Goal: Transaction & Acquisition: Book appointment/travel/reservation

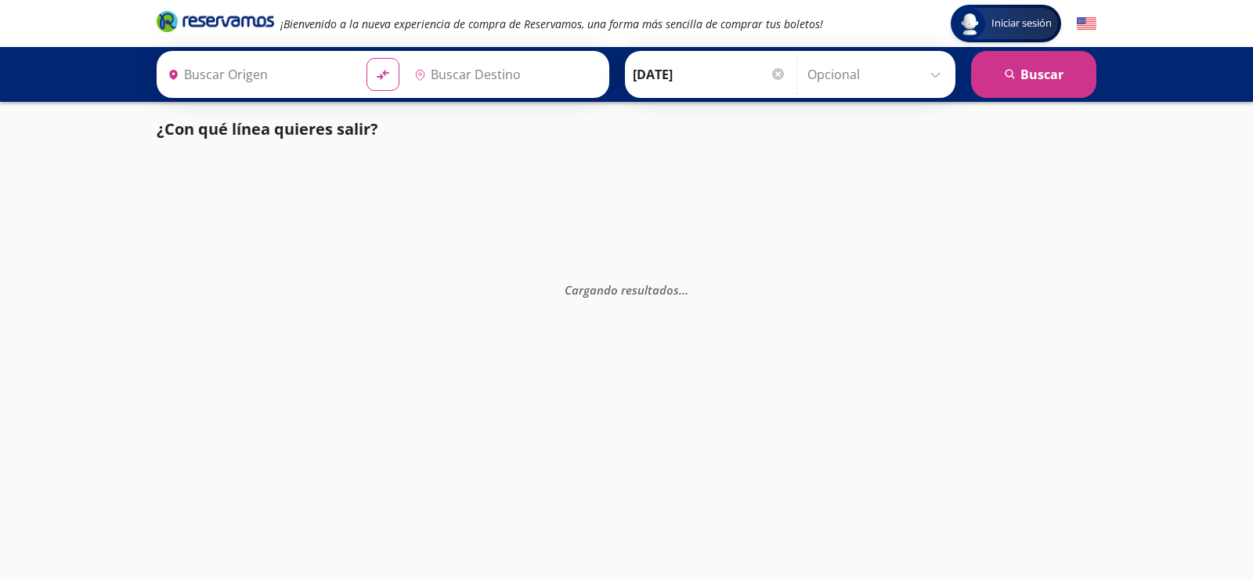
type input "[GEOGRAPHIC_DATA], [GEOGRAPHIC_DATA]"
type input "Querétaro, Querétaro"
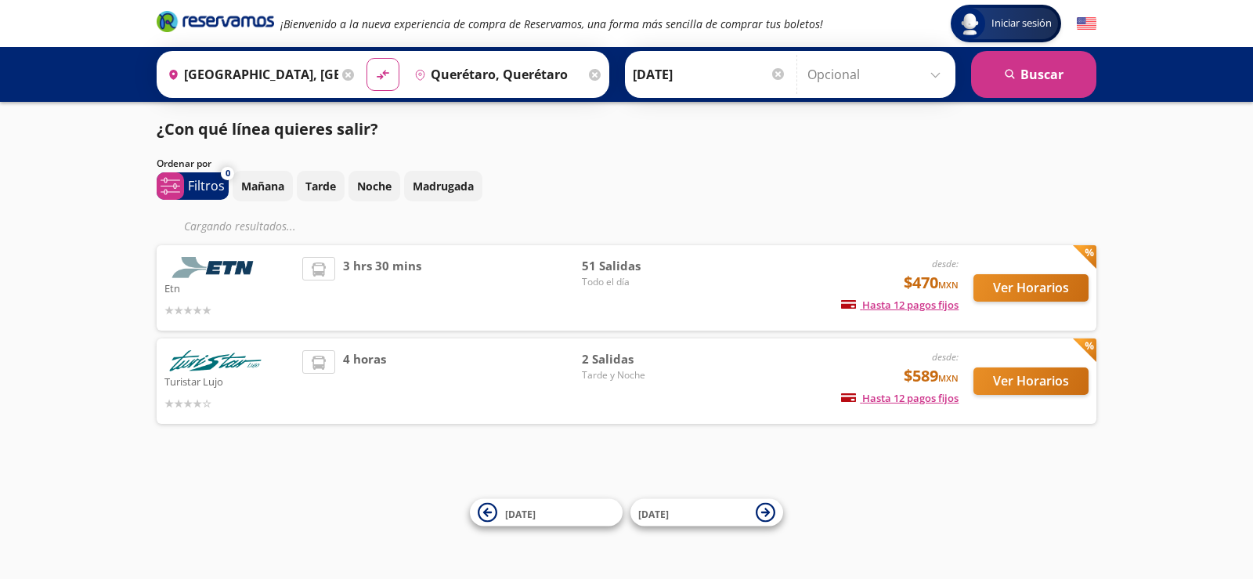
click at [247, 74] on input "[GEOGRAPHIC_DATA], [GEOGRAPHIC_DATA]" at bounding box center [249, 74] width 177 height 39
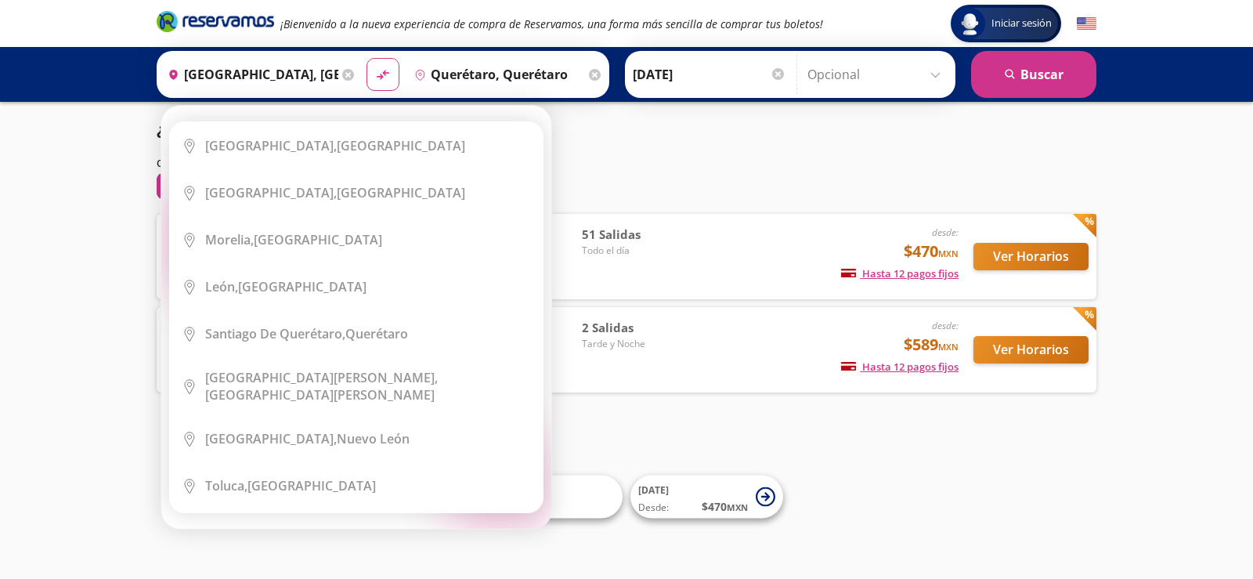
click at [342, 73] on icon at bounding box center [348, 75] width 12 height 12
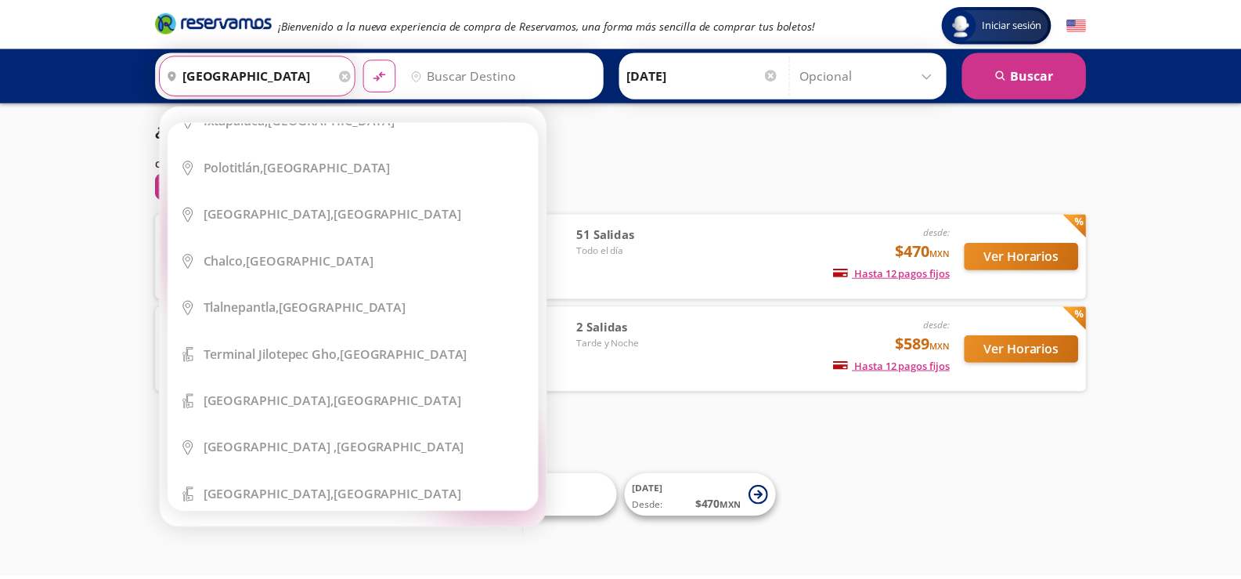
scroll to position [843, 0]
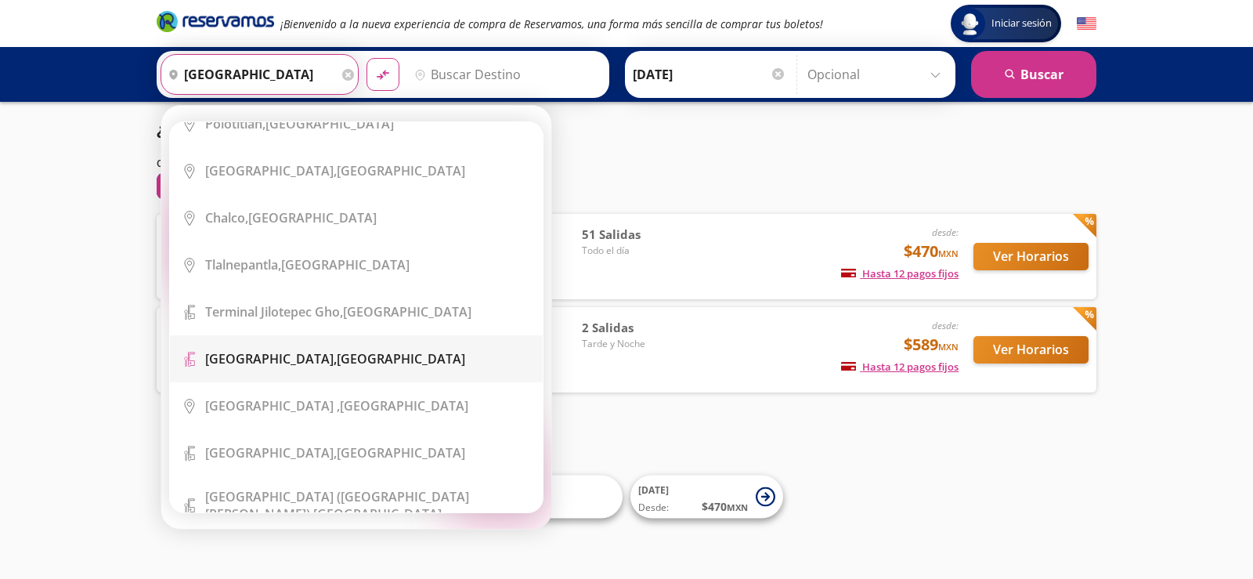
click at [337, 350] on b "[GEOGRAPHIC_DATA]," at bounding box center [271, 358] width 132 height 17
type input "[GEOGRAPHIC_DATA], [GEOGRAPHIC_DATA]"
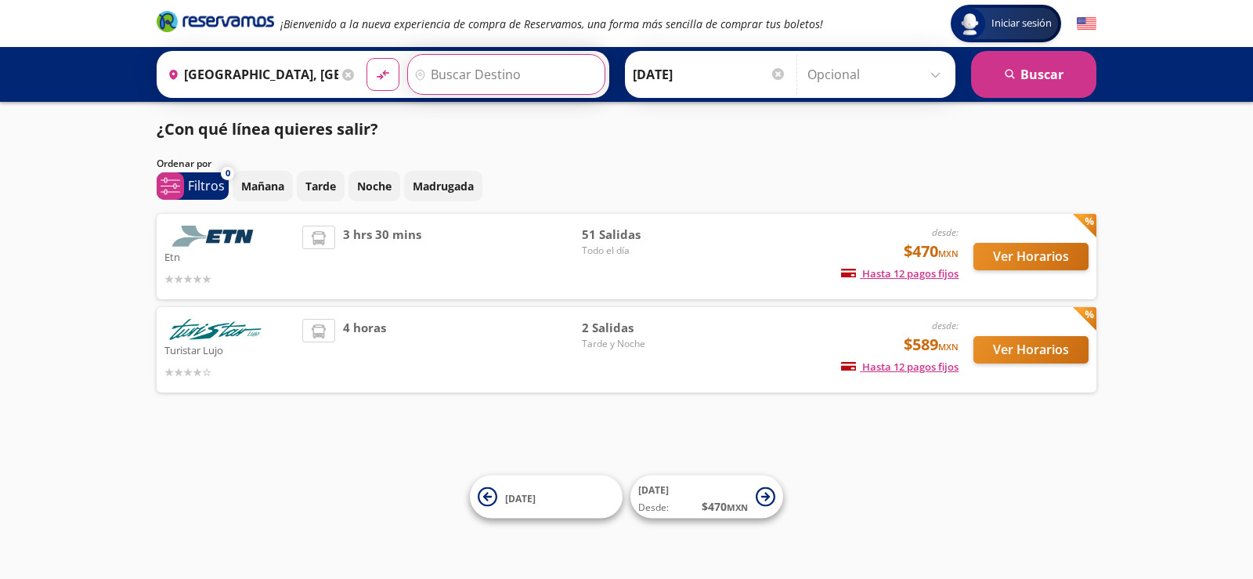
click at [514, 76] on input "Destino" at bounding box center [504, 74] width 193 height 39
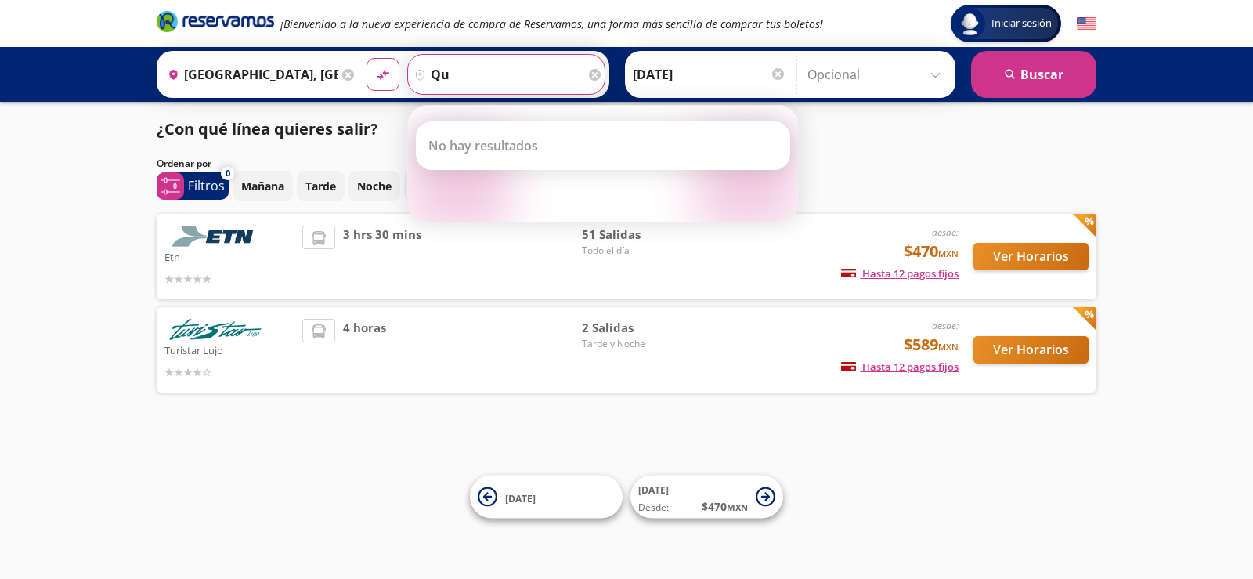
type input "q"
type input "qu"
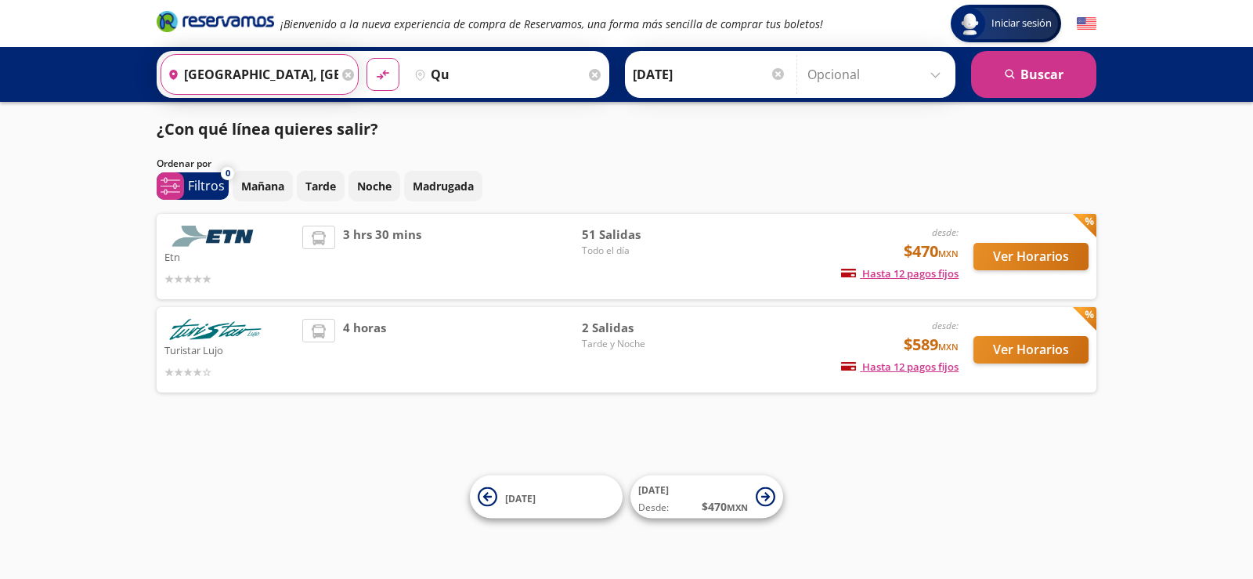
click at [244, 74] on input "[GEOGRAPHIC_DATA], [GEOGRAPHIC_DATA]" at bounding box center [249, 74] width 177 height 39
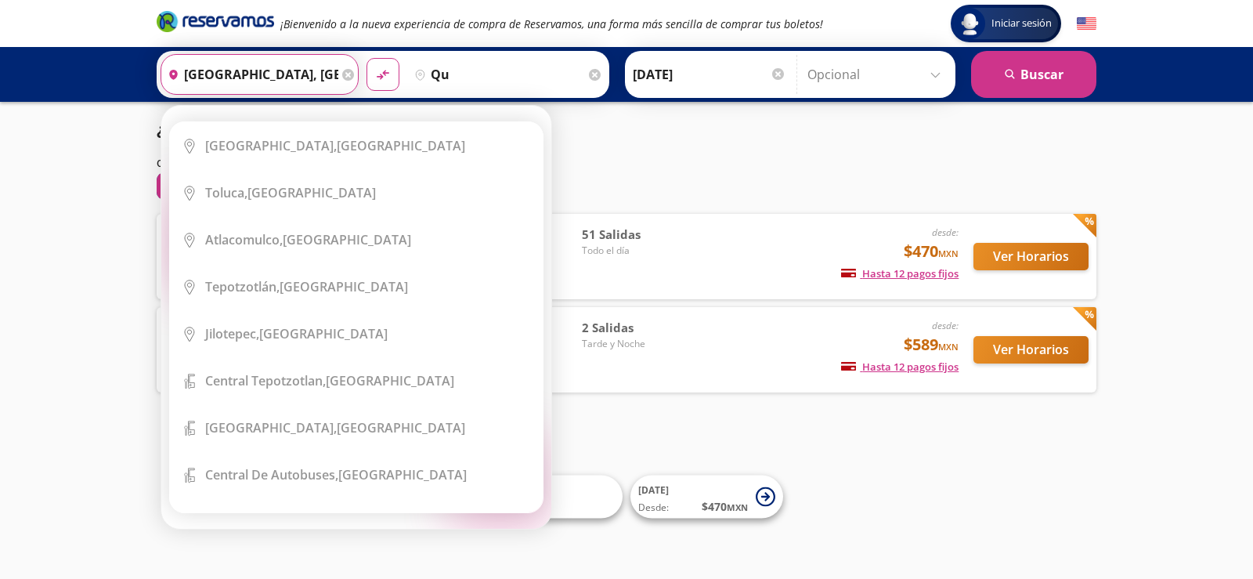
click at [344, 74] on icon at bounding box center [348, 75] width 12 height 12
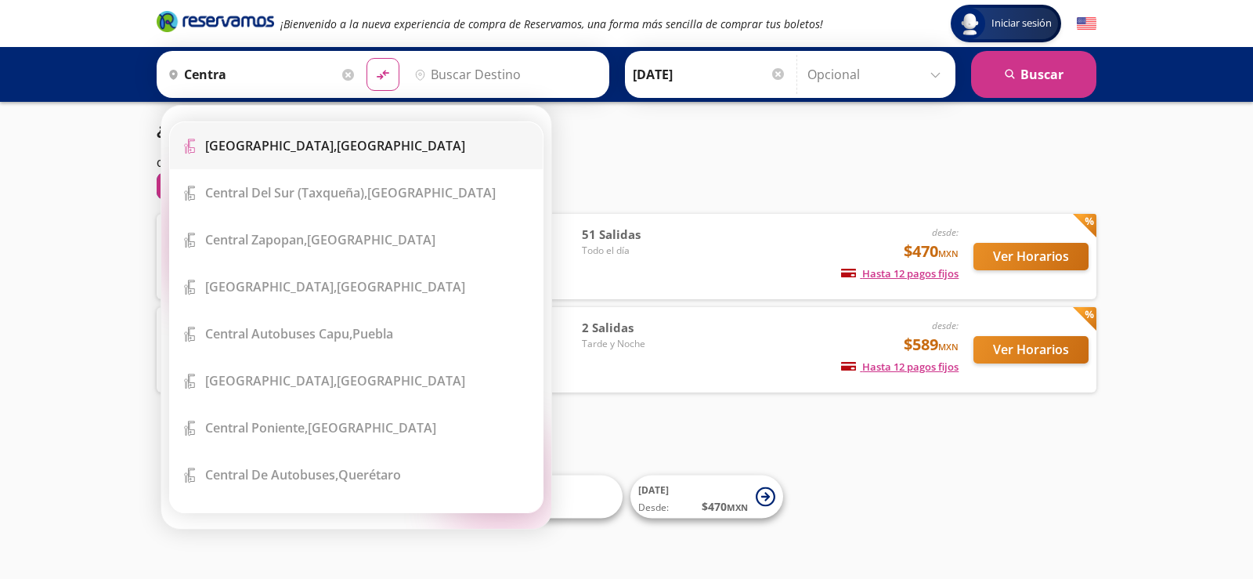
click at [399, 133] on li "Terminal Icon" at bounding box center [356, 145] width 373 height 47
type input "[GEOGRAPHIC_DATA], [GEOGRAPHIC_DATA]"
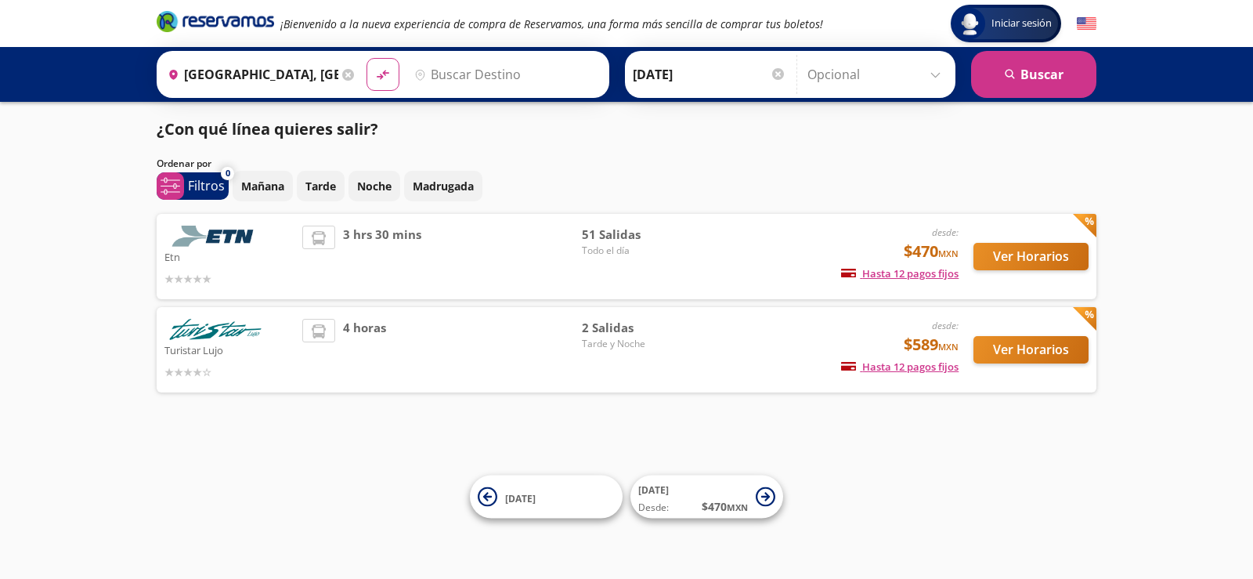
click at [471, 85] on input "Destino" at bounding box center [504, 74] width 193 height 39
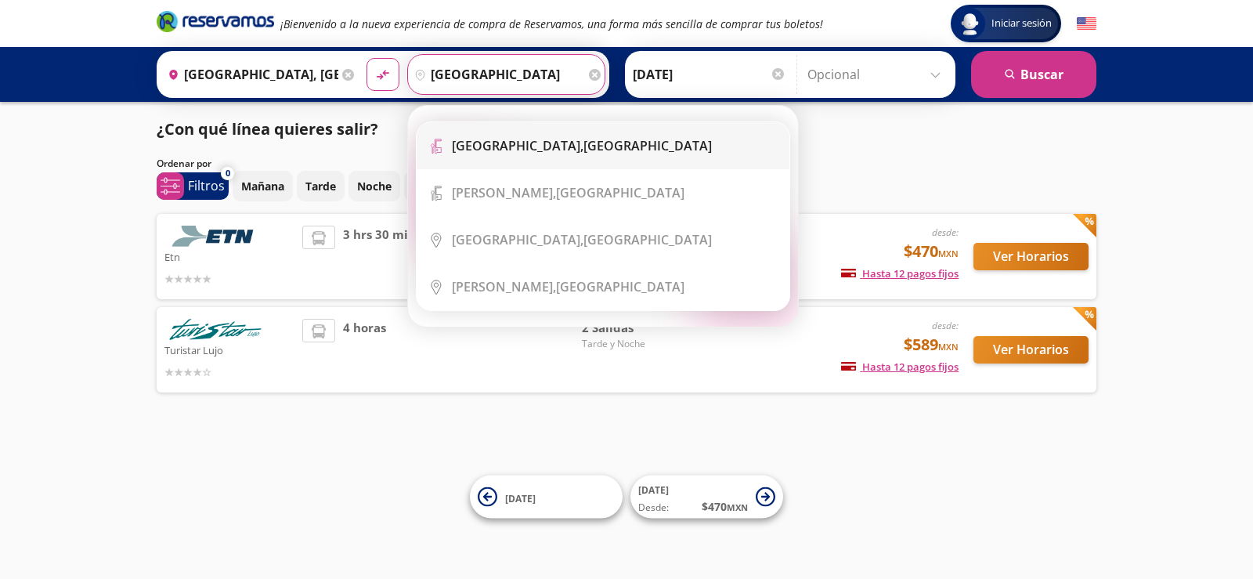
click at [482, 143] on b "[GEOGRAPHIC_DATA]," at bounding box center [518, 145] width 132 height 17
type input "Central [GEOGRAPHIC_DATA], [GEOGRAPHIC_DATA]"
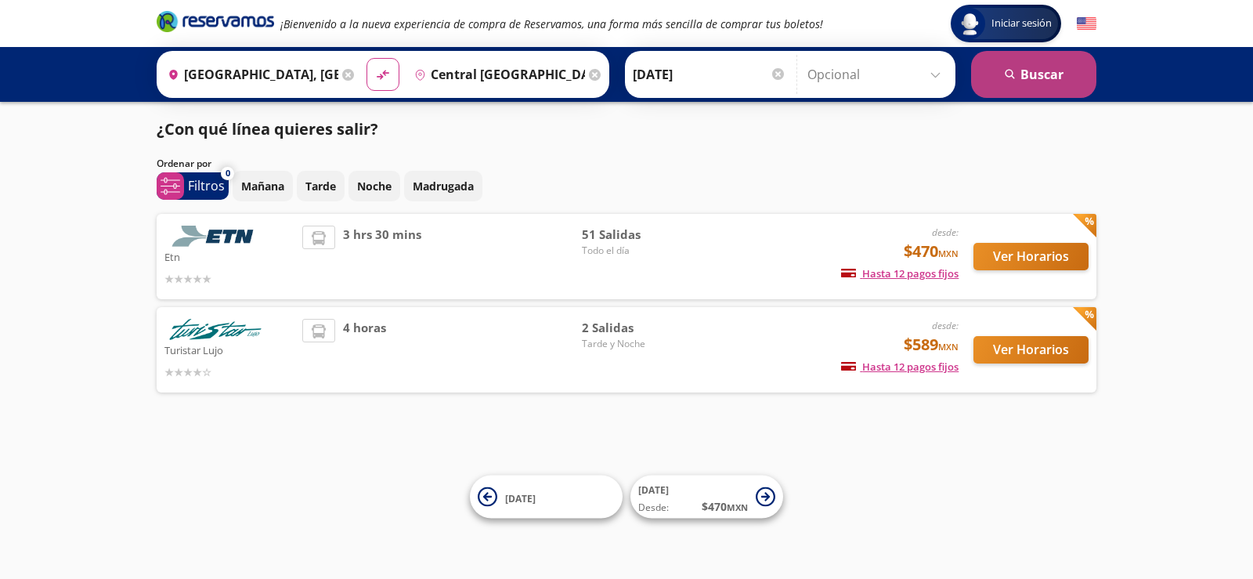
click at [1061, 85] on button "search [GEOGRAPHIC_DATA]" at bounding box center [1033, 74] width 125 height 47
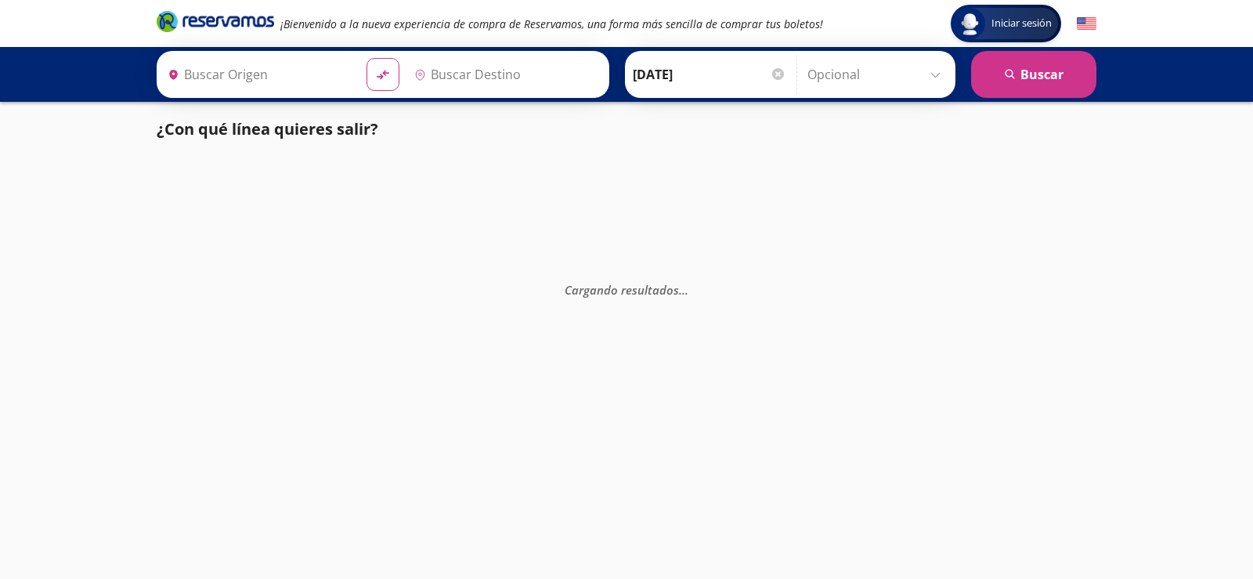
type input "[GEOGRAPHIC_DATA], [GEOGRAPHIC_DATA]"
type input "Central [GEOGRAPHIC_DATA], [GEOGRAPHIC_DATA]"
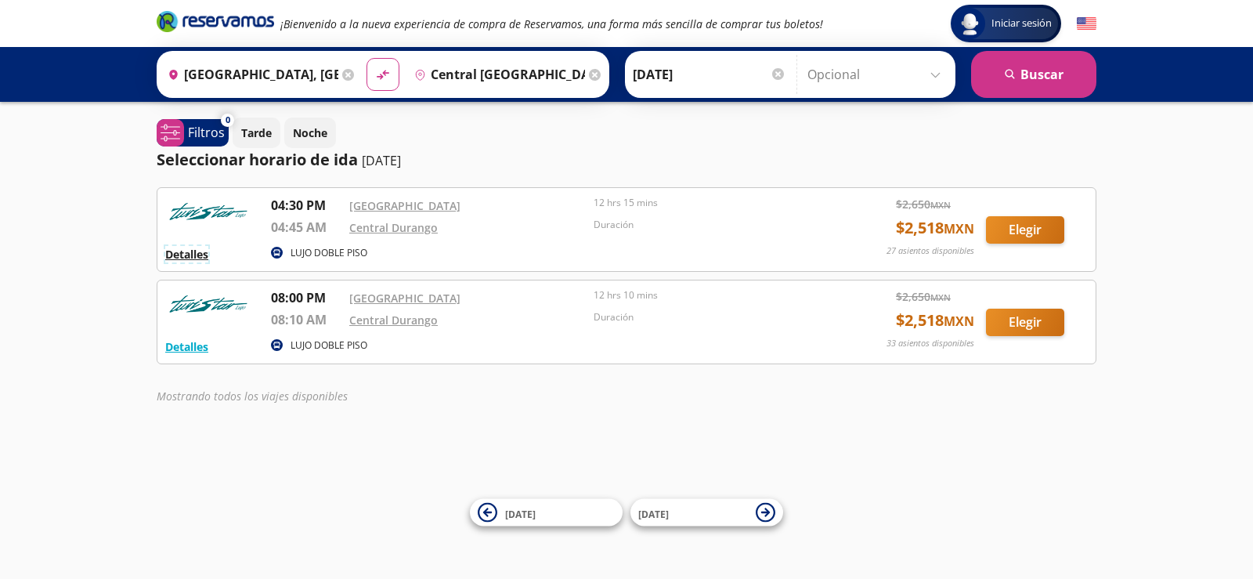
click at [208, 258] on button "Detalles" at bounding box center [186, 254] width 43 height 16
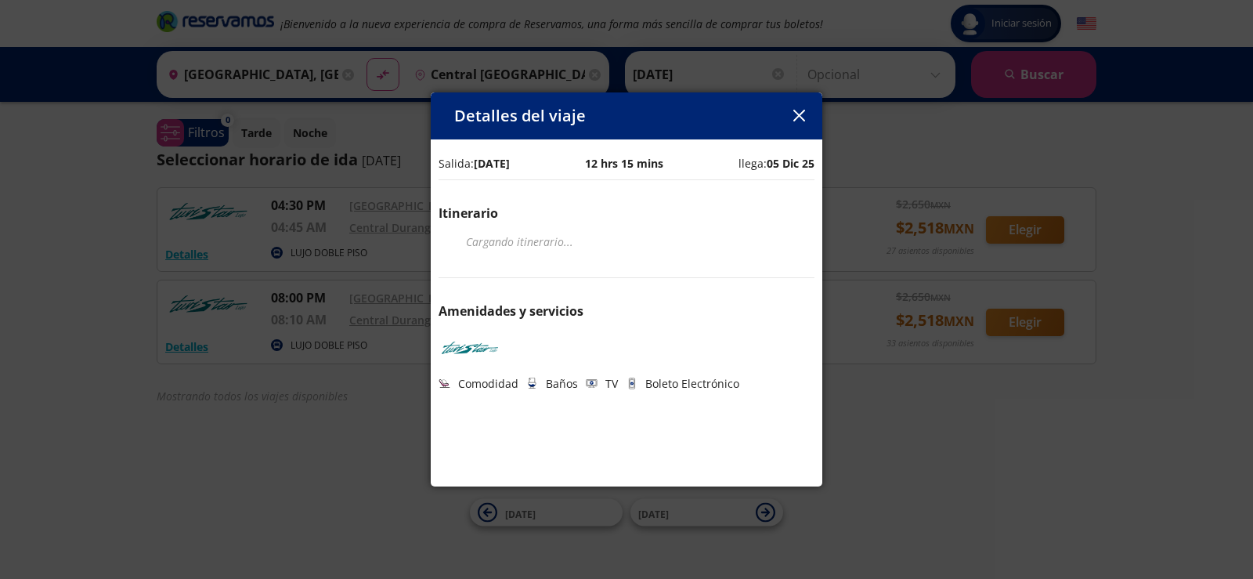
click at [808, 118] on button "button" at bounding box center [798, 115] width 23 height 23
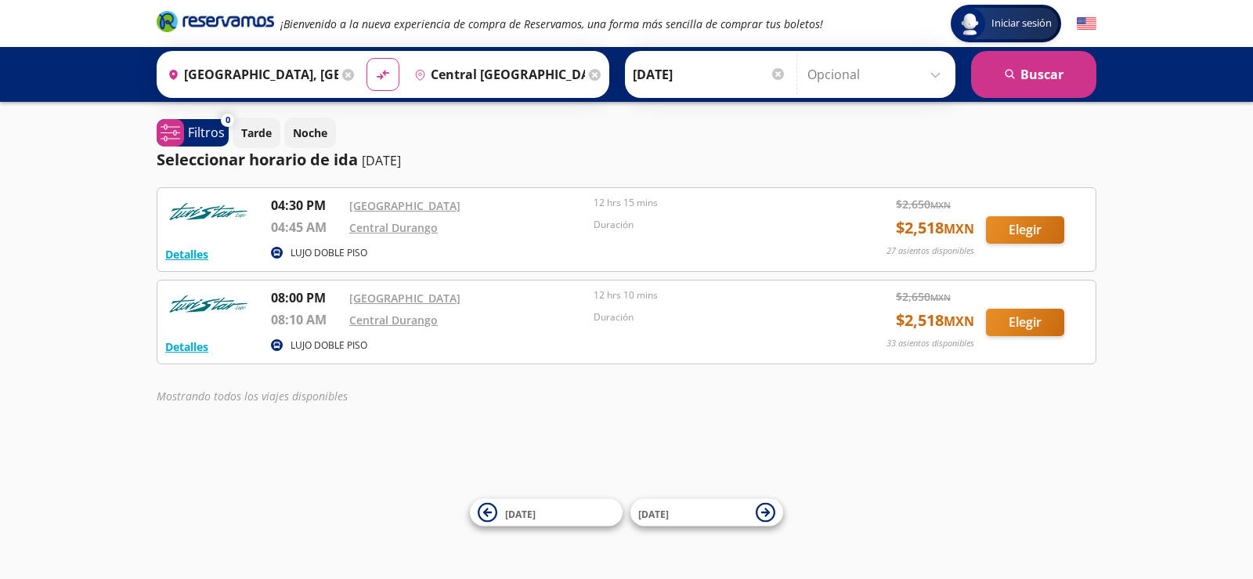
click at [317, 254] on p "LUJO DOBLE PISO" at bounding box center [329, 253] width 77 height 14
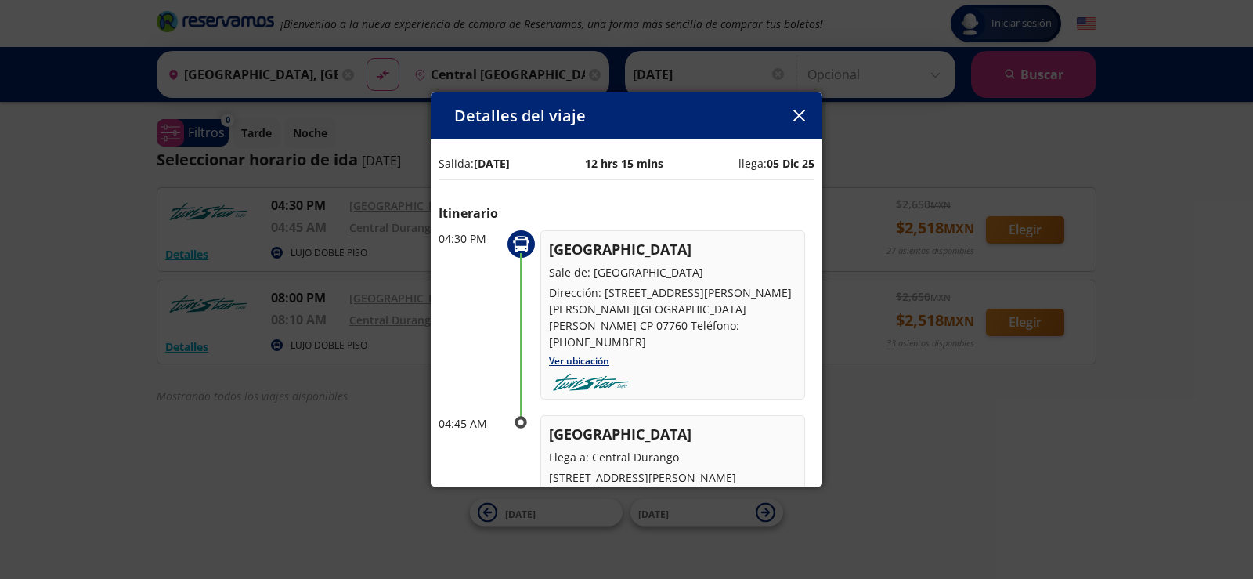
click at [810, 119] on div "Detalles del viaje" at bounding box center [627, 115] width 392 height 47
click at [803, 121] on icon "button" at bounding box center [799, 116] width 12 height 12
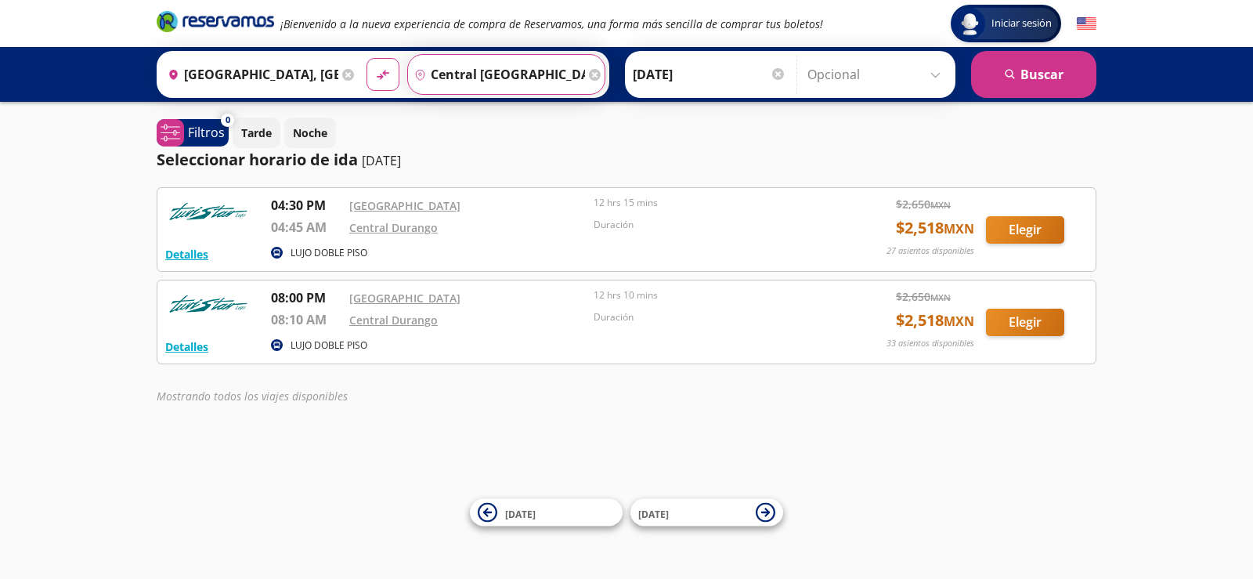
click at [464, 77] on input "Central [GEOGRAPHIC_DATA], [GEOGRAPHIC_DATA]" at bounding box center [496, 74] width 177 height 39
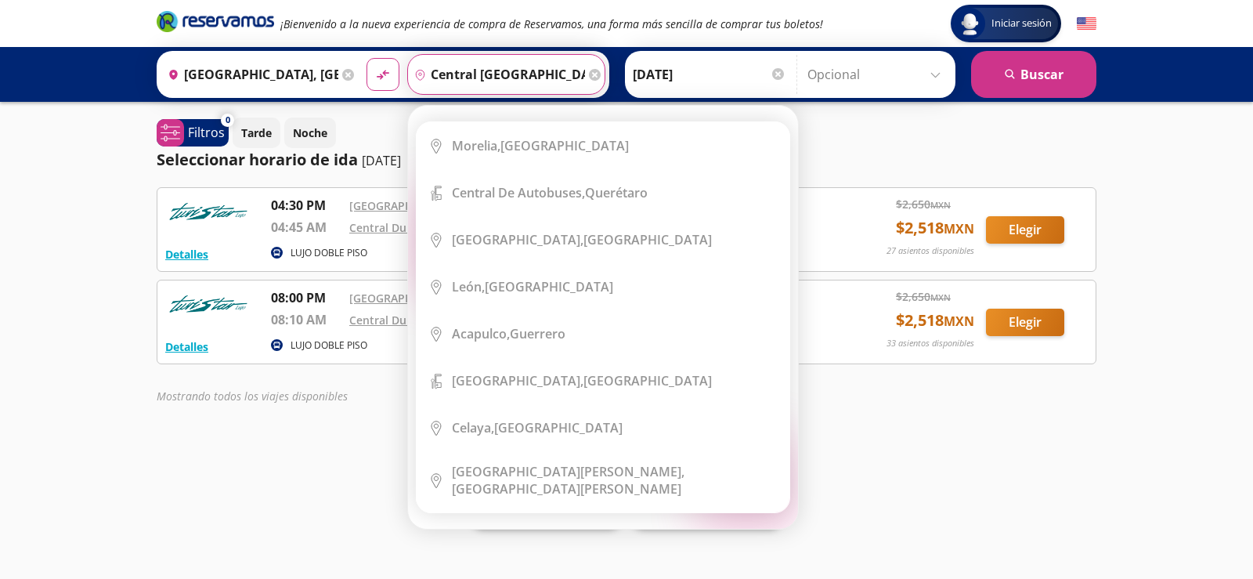
click at [590, 72] on icon at bounding box center [595, 75] width 12 height 12
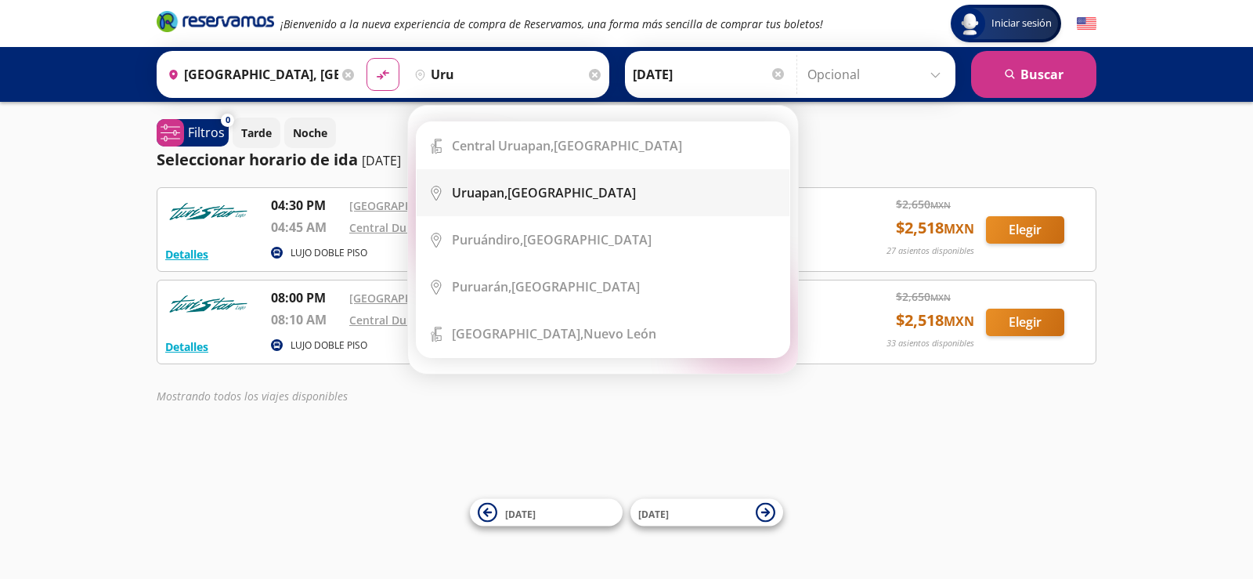
click at [536, 189] on div "Uruapan, [GEOGRAPHIC_DATA]" at bounding box center [544, 192] width 184 height 17
type input "Uruapan, [GEOGRAPHIC_DATA]"
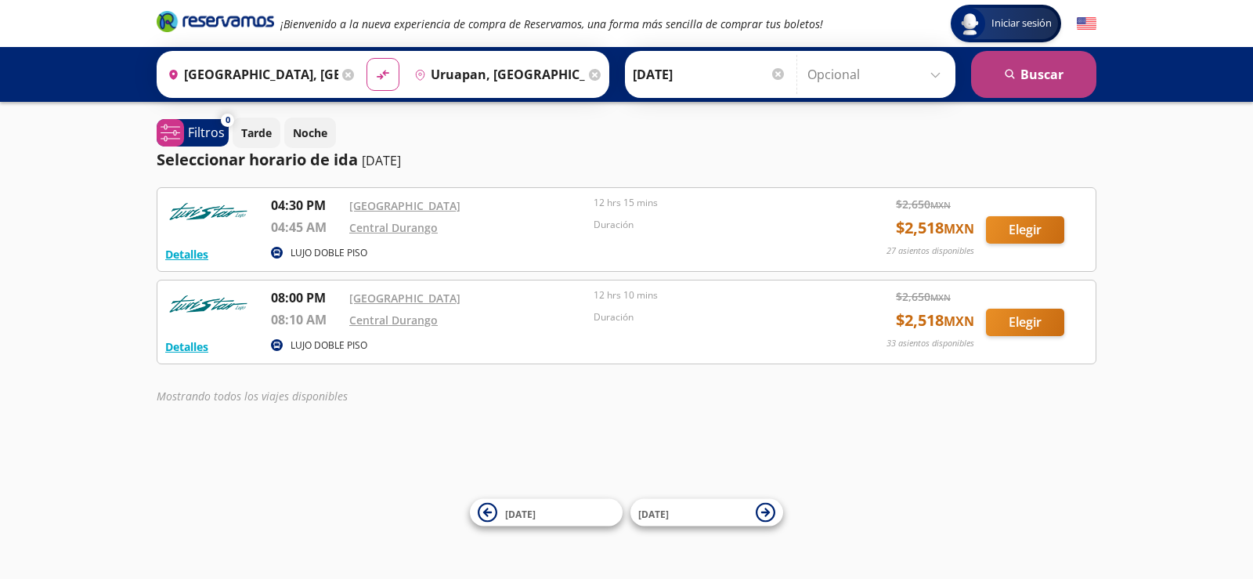
click at [1023, 60] on button "search [GEOGRAPHIC_DATA]" at bounding box center [1033, 74] width 125 height 47
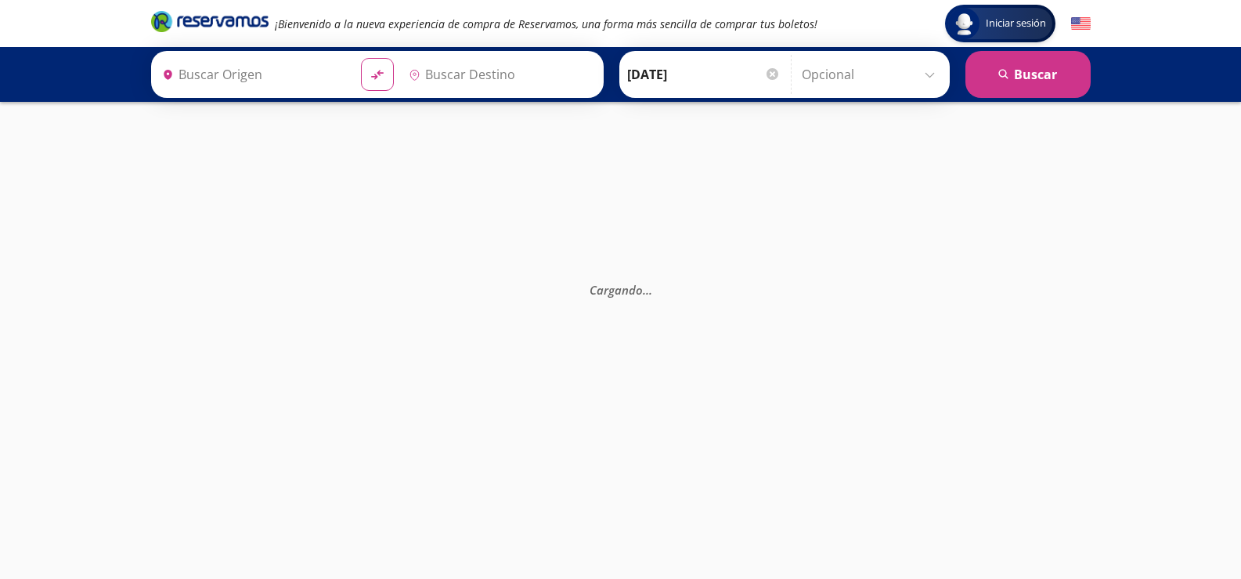
type input "[GEOGRAPHIC_DATA], [GEOGRAPHIC_DATA]"
type input "Uruapan, [GEOGRAPHIC_DATA]"
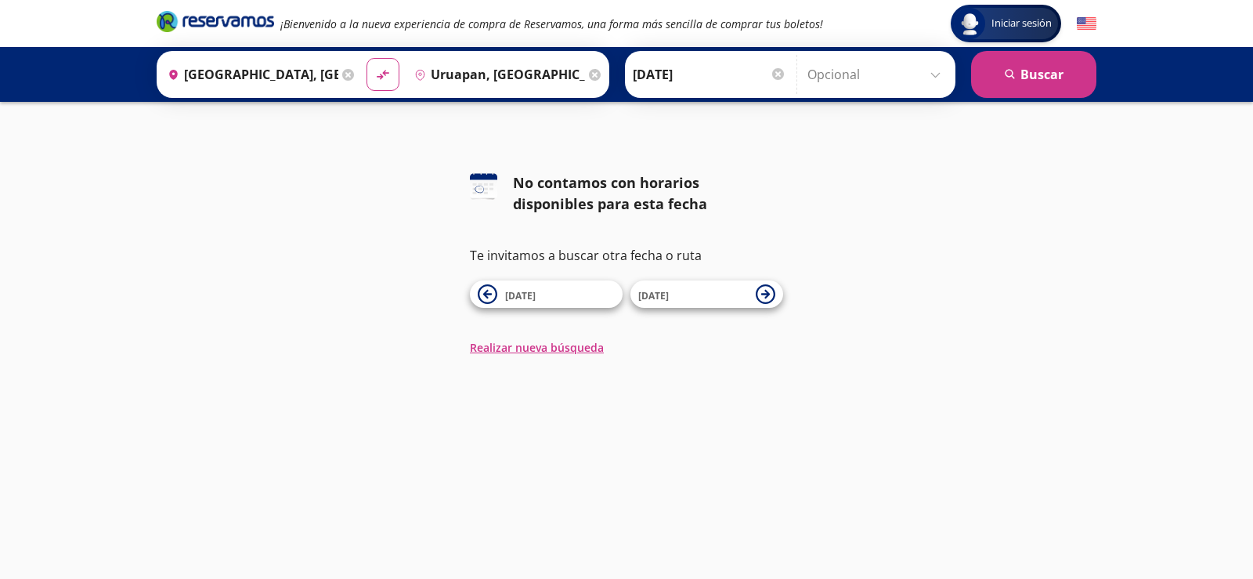
click at [594, 74] on icon at bounding box center [595, 75] width 12 height 12
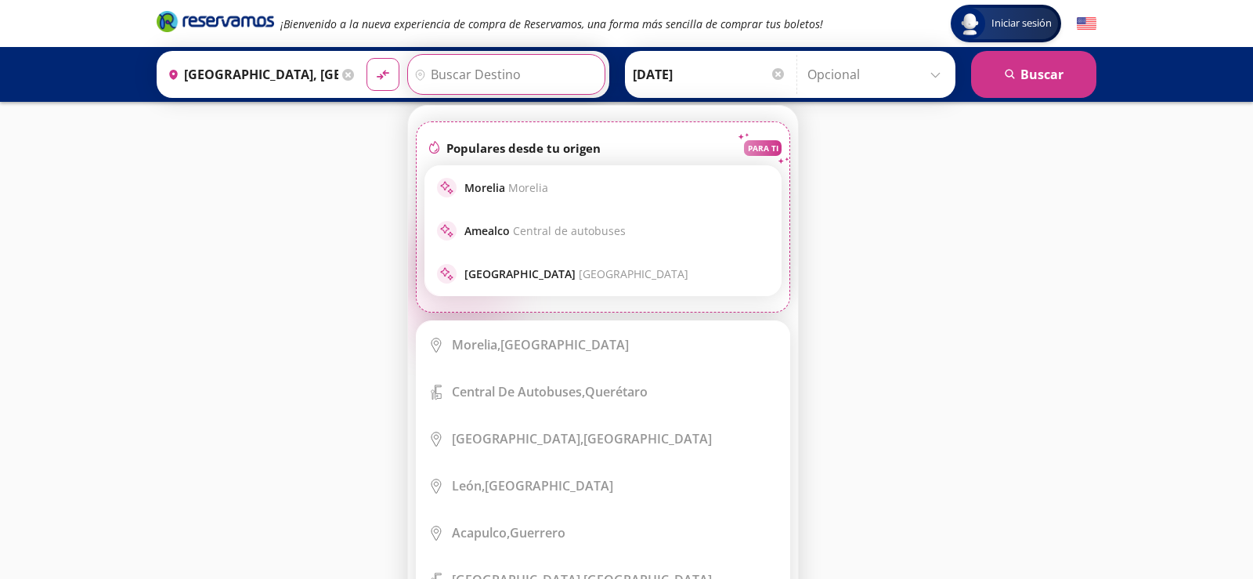
click at [496, 70] on input "Destino" at bounding box center [504, 74] width 193 height 39
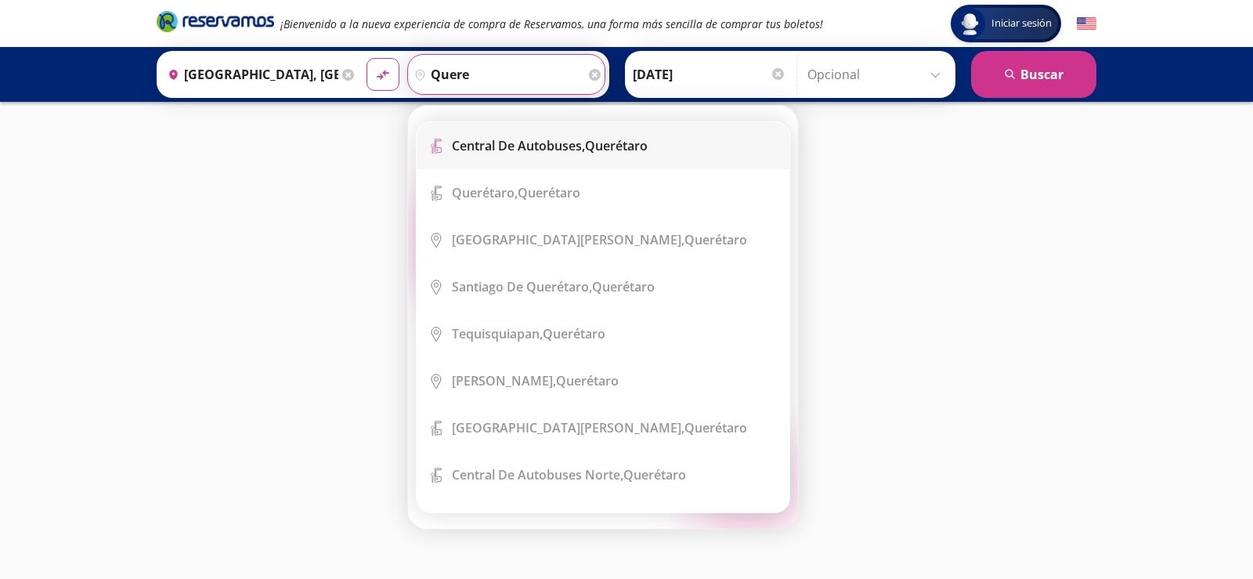
click at [622, 151] on div "Central de Autobuses, [GEOGRAPHIC_DATA]" at bounding box center [550, 145] width 196 height 17
type input "Central de Autobuses, [GEOGRAPHIC_DATA]"
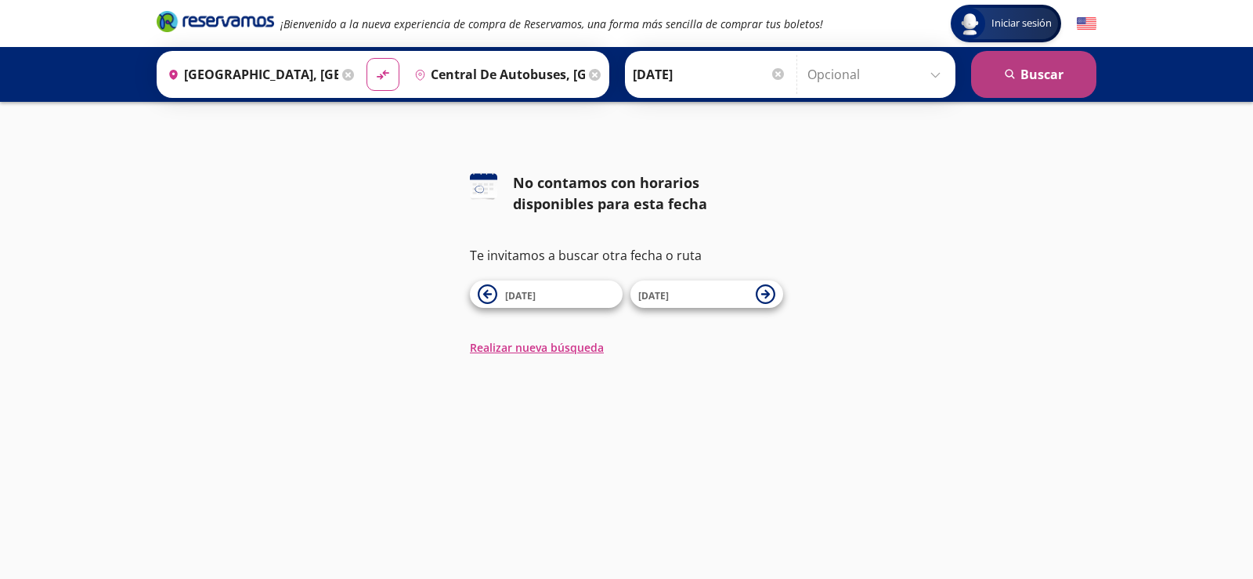
click at [1011, 76] on icon "submit" at bounding box center [1009, 73] width 9 height 9
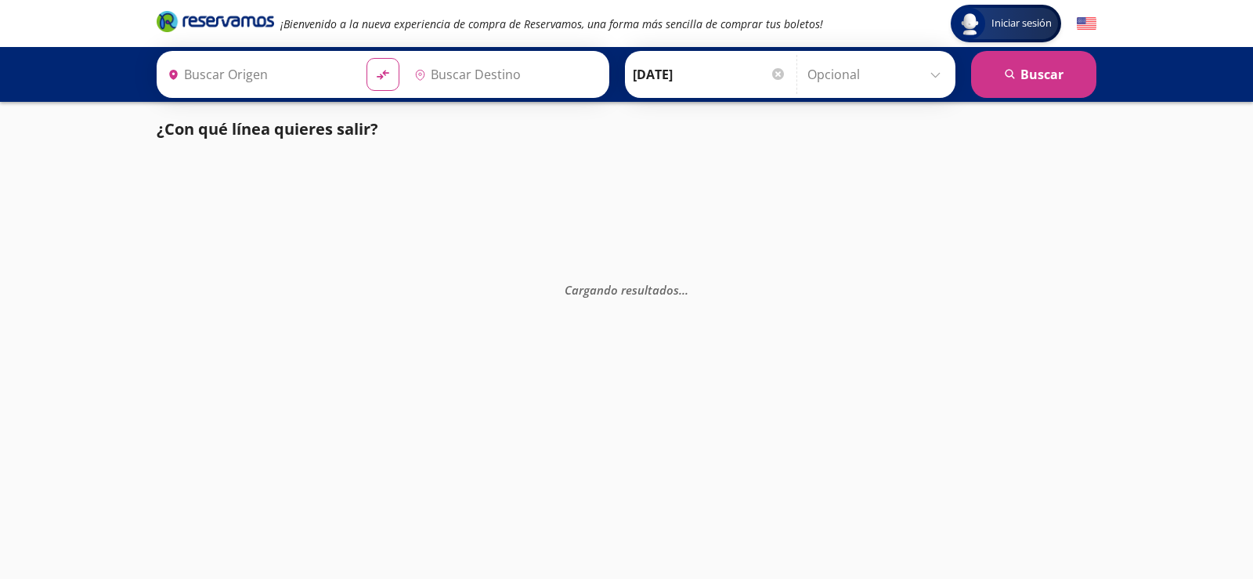
type input "Central de Autobuses, [GEOGRAPHIC_DATA]"
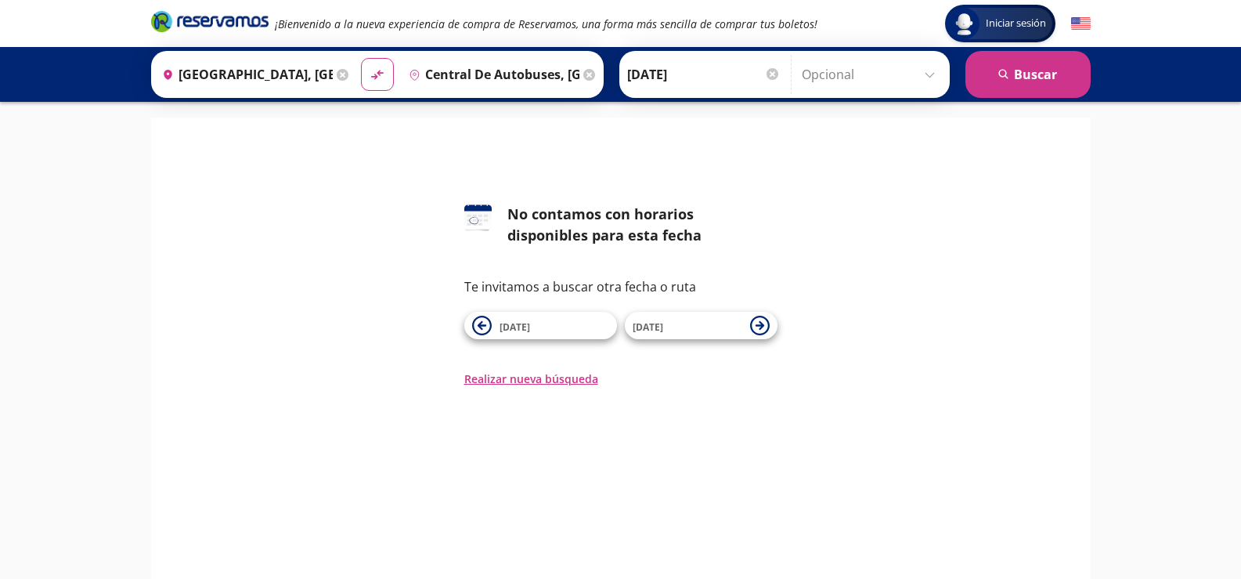
click at [281, 64] on input "[GEOGRAPHIC_DATA], [GEOGRAPHIC_DATA]" at bounding box center [244, 74] width 177 height 39
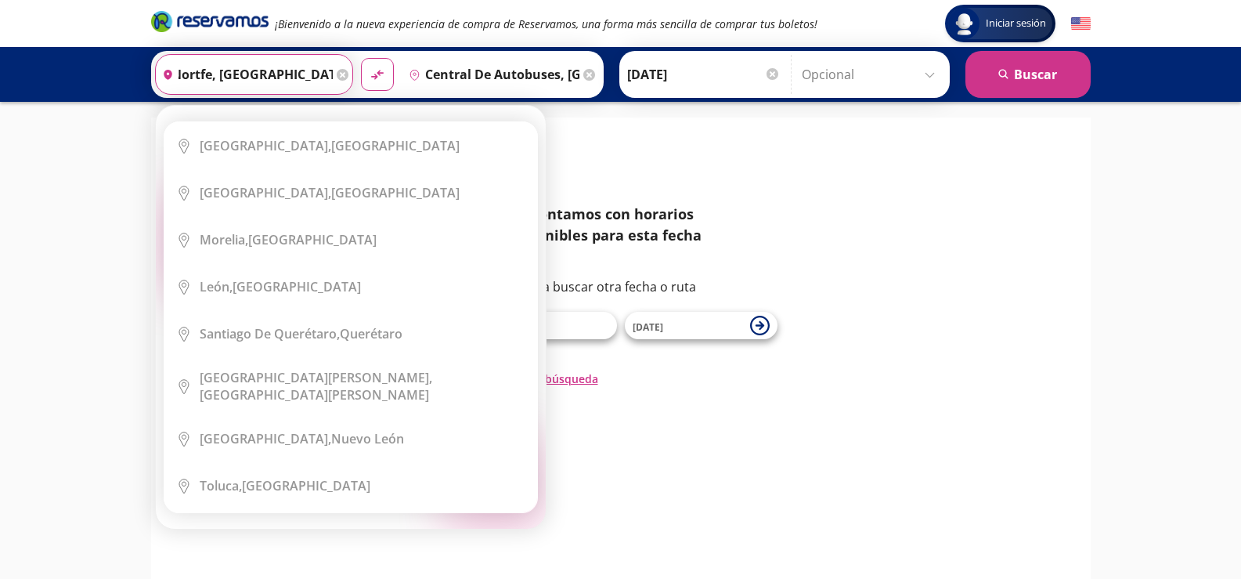
scroll to position [0, 86]
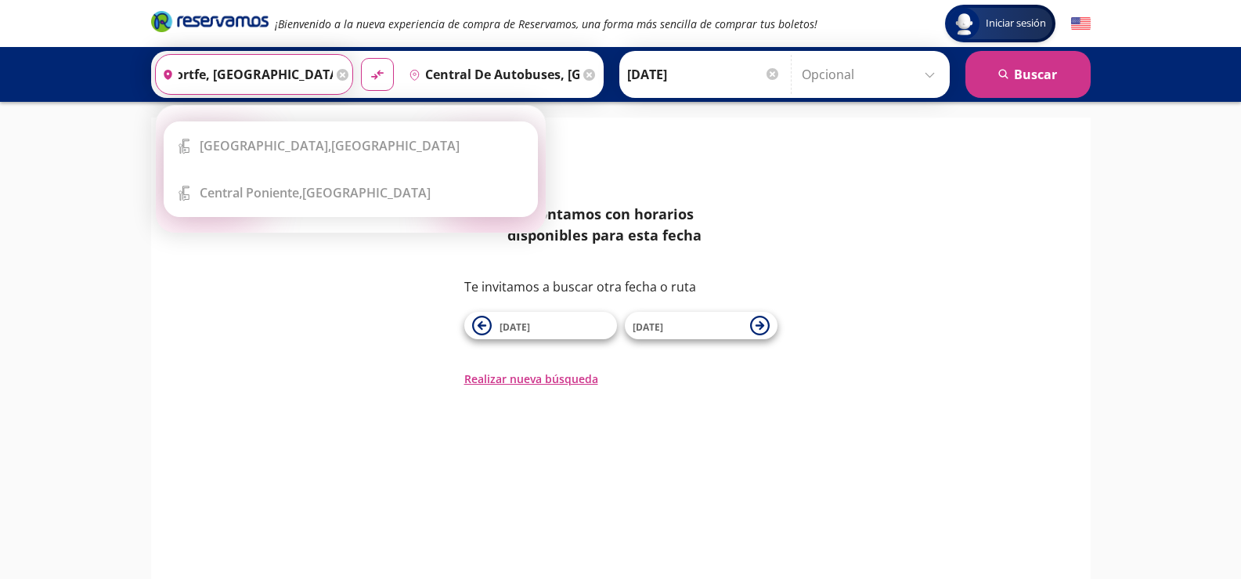
type input "central del nortfe, [GEOGRAPHIC_DATA]"
click at [339, 79] on icon at bounding box center [343, 75] width 12 height 12
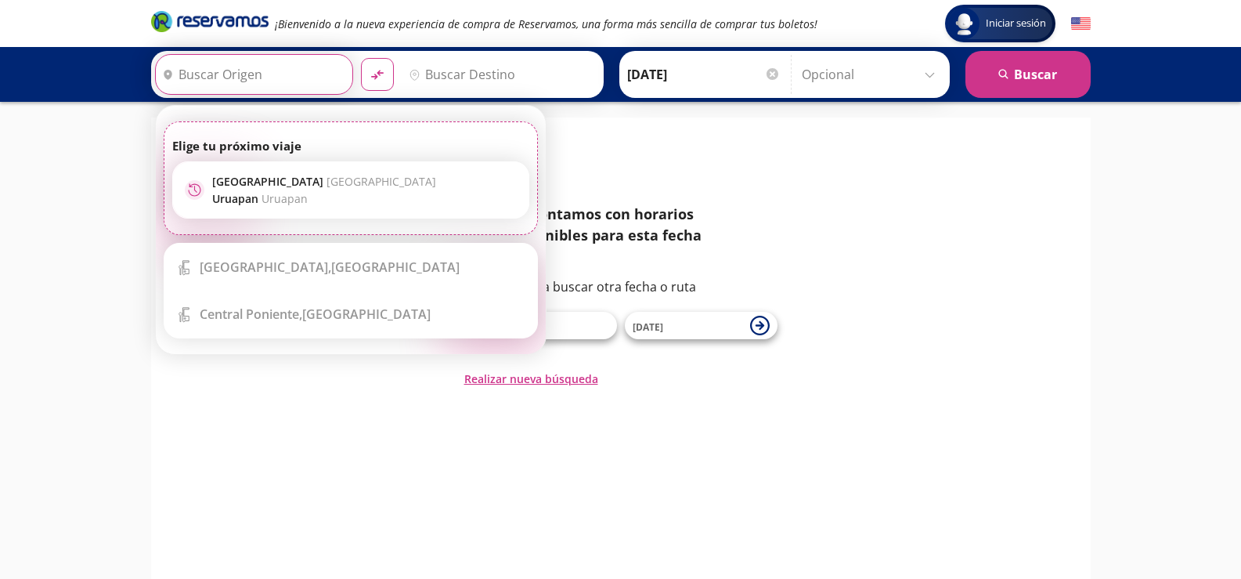
scroll to position [0, 0]
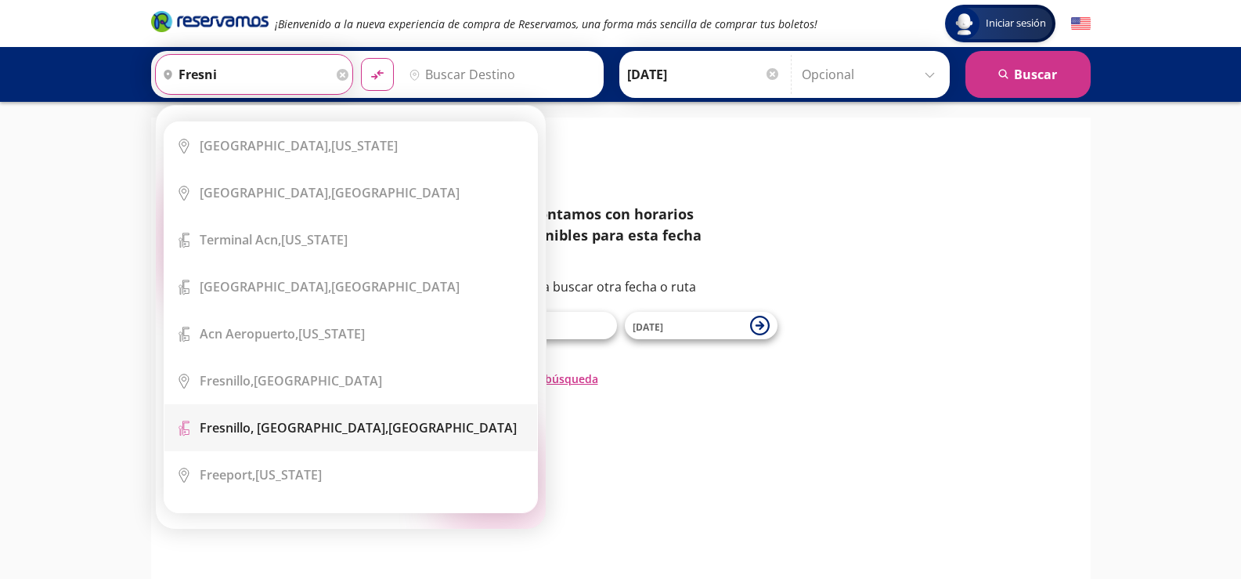
click at [305, 422] on b "Fresnillo, [GEOGRAPHIC_DATA]," at bounding box center [294, 427] width 189 height 17
type input "[GEOGRAPHIC_DATA], [GEOGRAPHIC_DATA], [GEOGRAPHIC_DATA]"
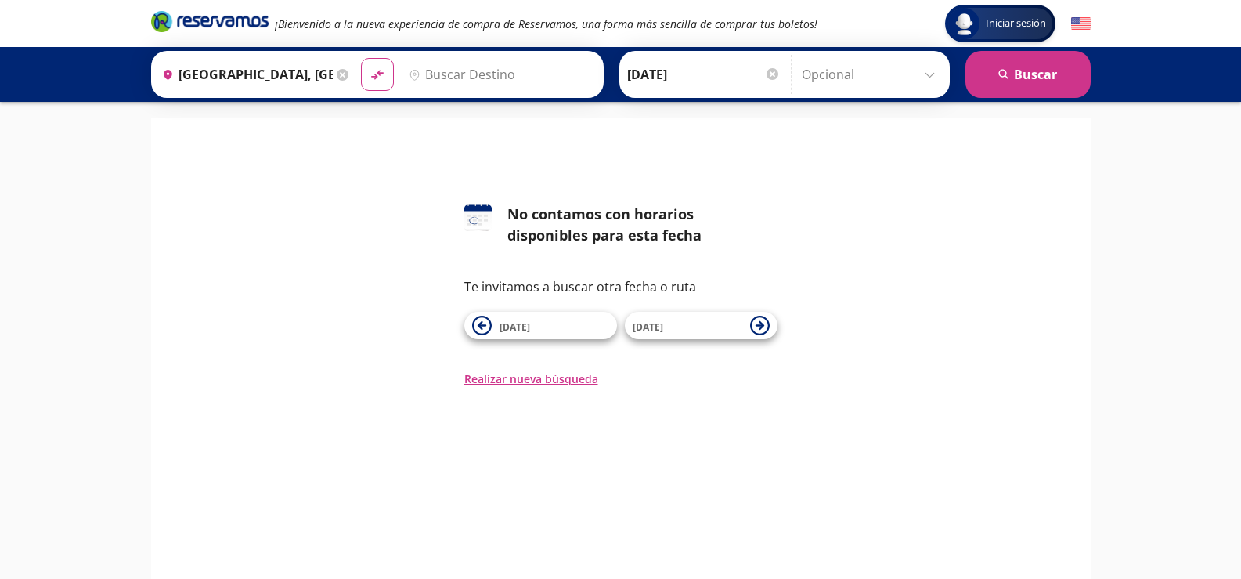
click at [424, 67] on input "Destino" at bounding box center [498, 74] width 193 height 39
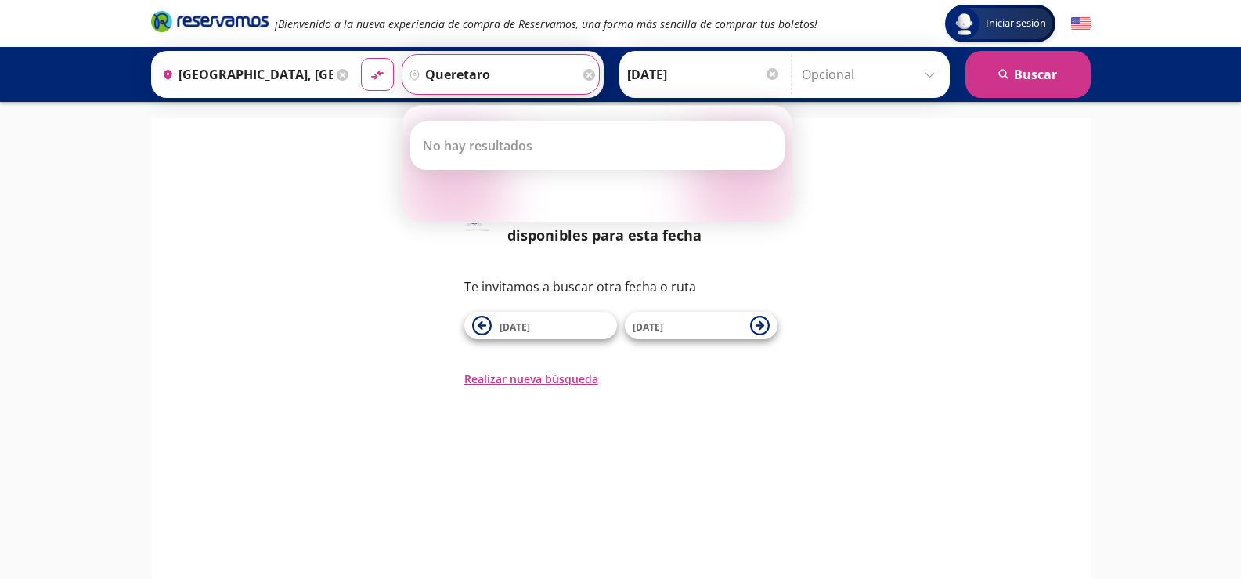
type input "queretaro"
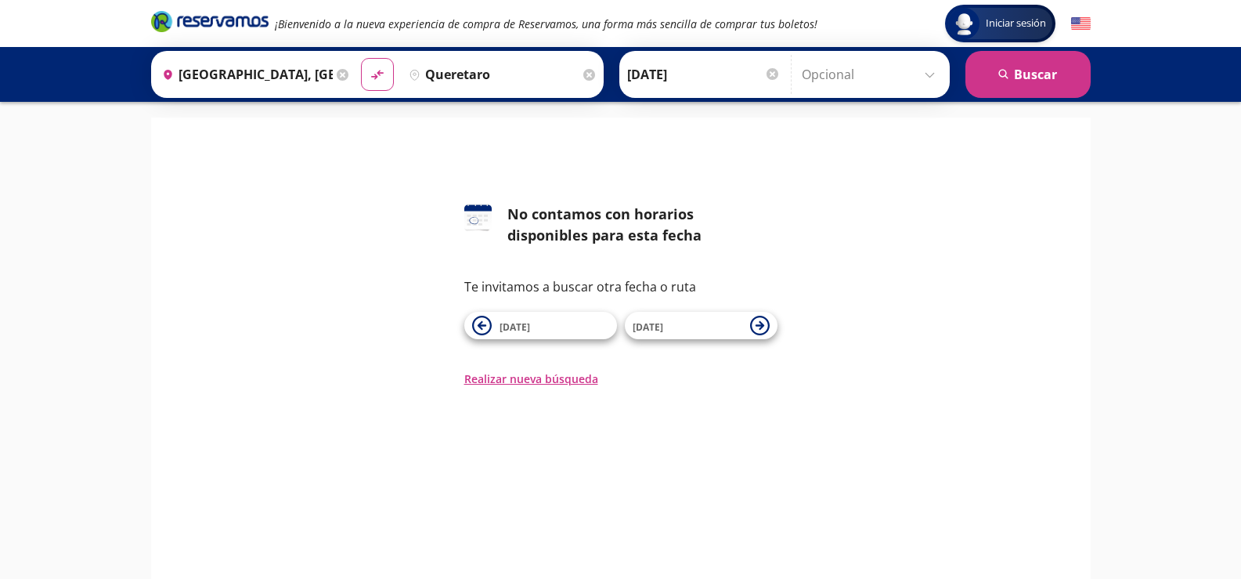
click at [341, 71] on icon at bounding box center [343, 75] width 12 height 12
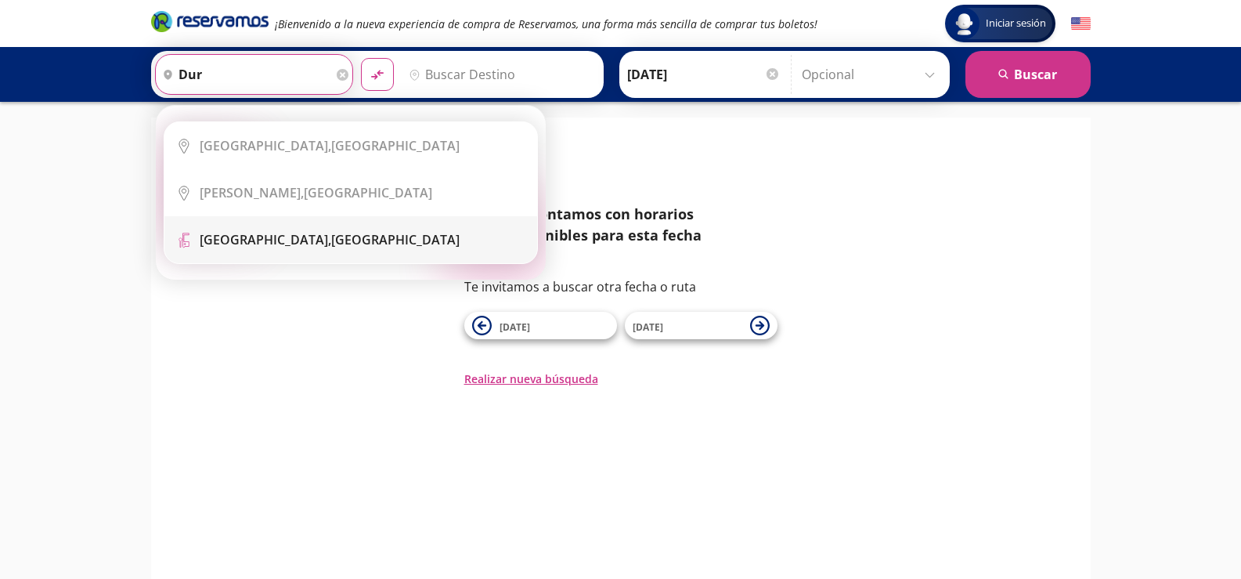
click at [355, 226] on li "Terminal Icon" at bounding box center [350, 239] width 373 height 47
type input "Central [GEOGRAPHIC_DATA], [GEOGRAPHIC_DATA]"
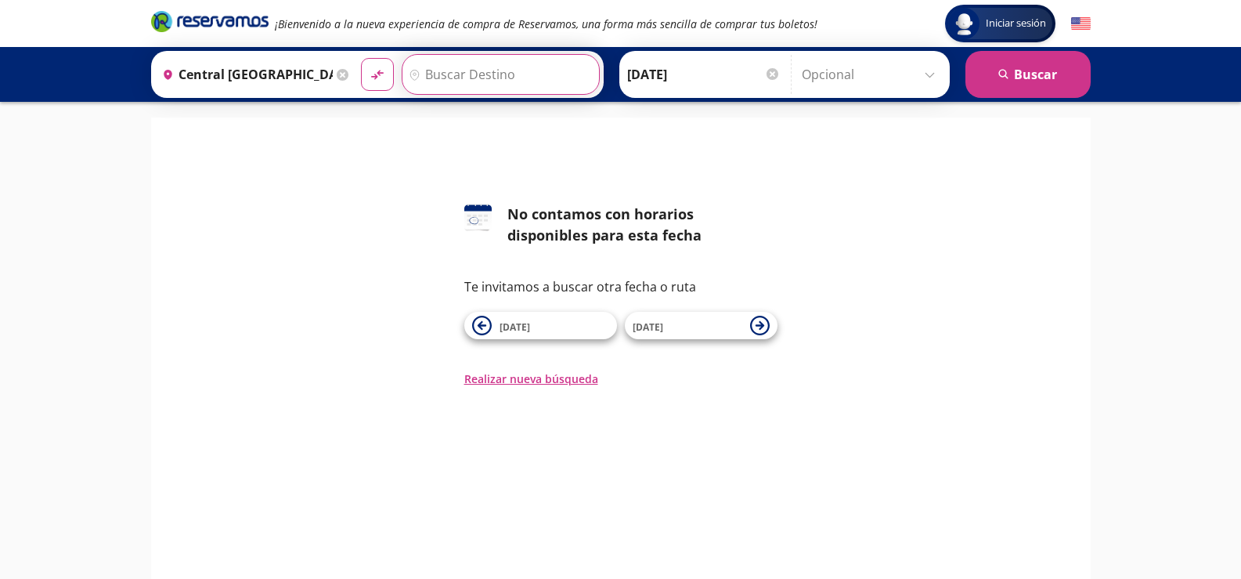
click at [454, 70] on input "Destino" at bounding box center [498, 74] width 193 height 39
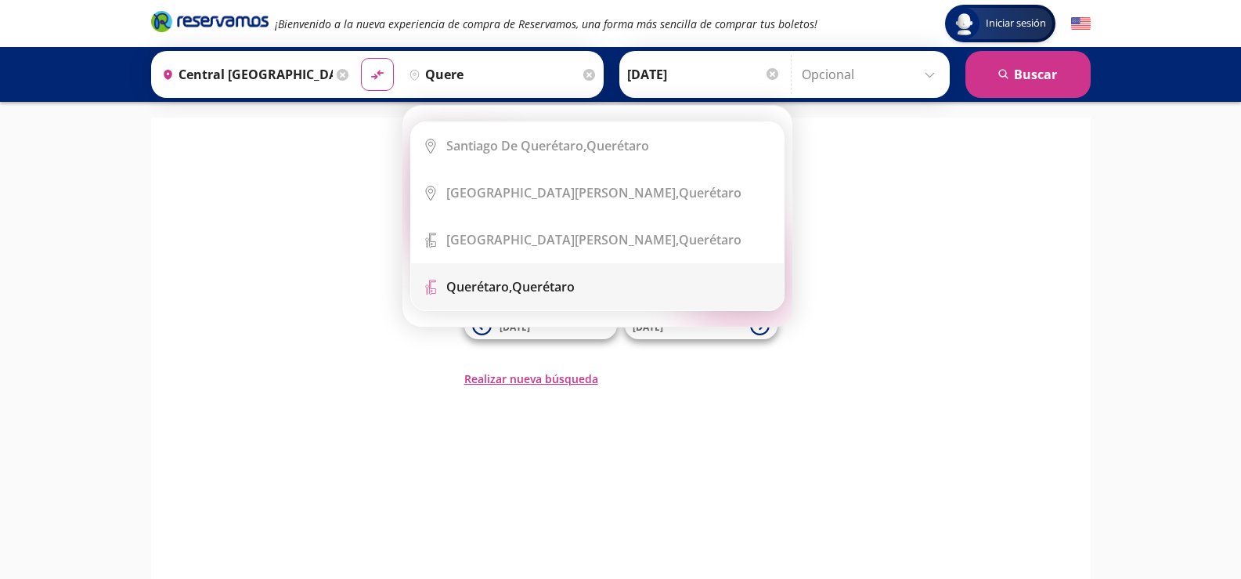
click at [566, 296] on li "Terminal Icon" at bounding box center [597, 286] width 373 height 47
type input "Querétaro, Querétaro"
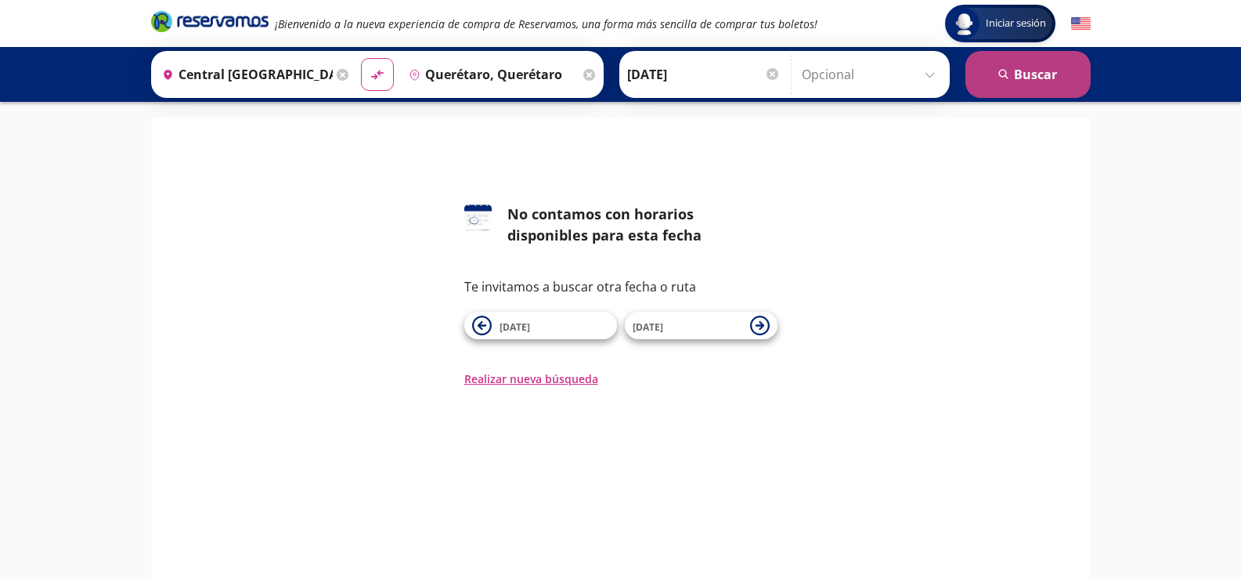
click at [1021, 76] on button "search [GEOGRAPHIC_DATA]" at bounding box center [1027, 74] width 125 height 47
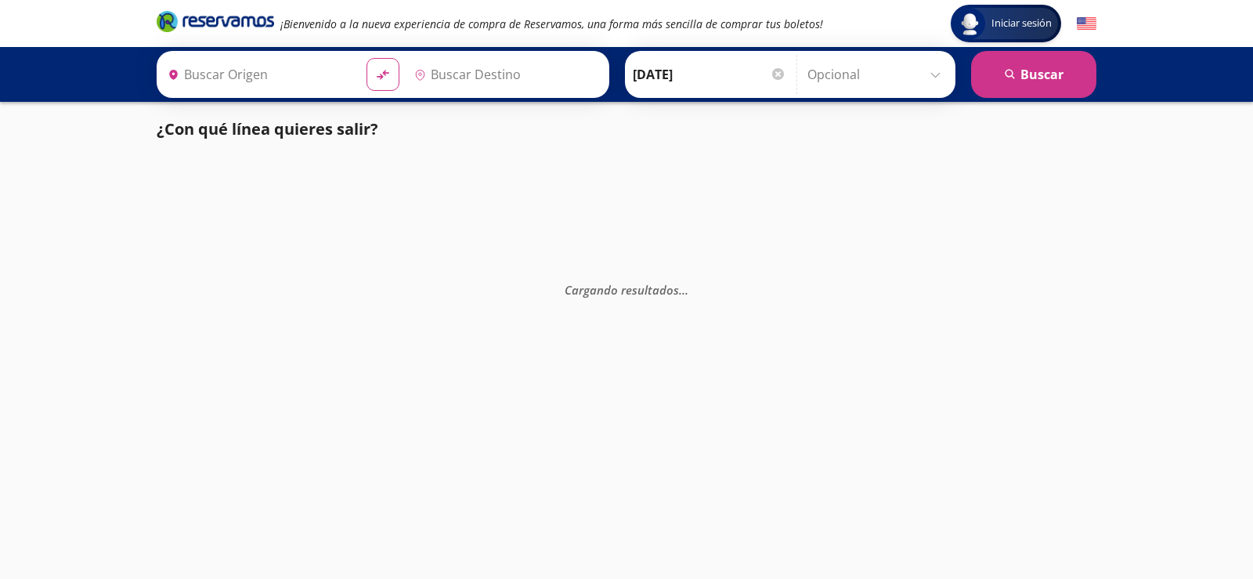
type input "Querétaro, Querétaro"
type input "Central [GEOGRAPHIC_DATA], [GEOGRAPHIC_DATA]"
click at [673, 74] on input "[DATE]" at bounding box center [709, 74] width 153 height 39
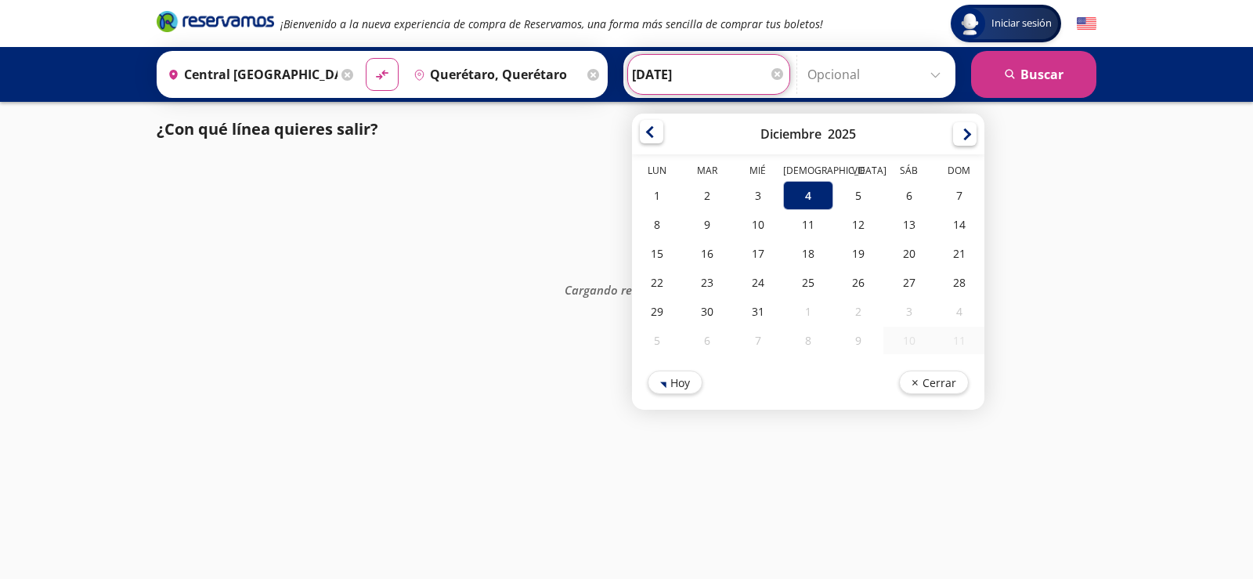
click at [641, 132] on div at bounding box center [651, 131] width 23 height 23
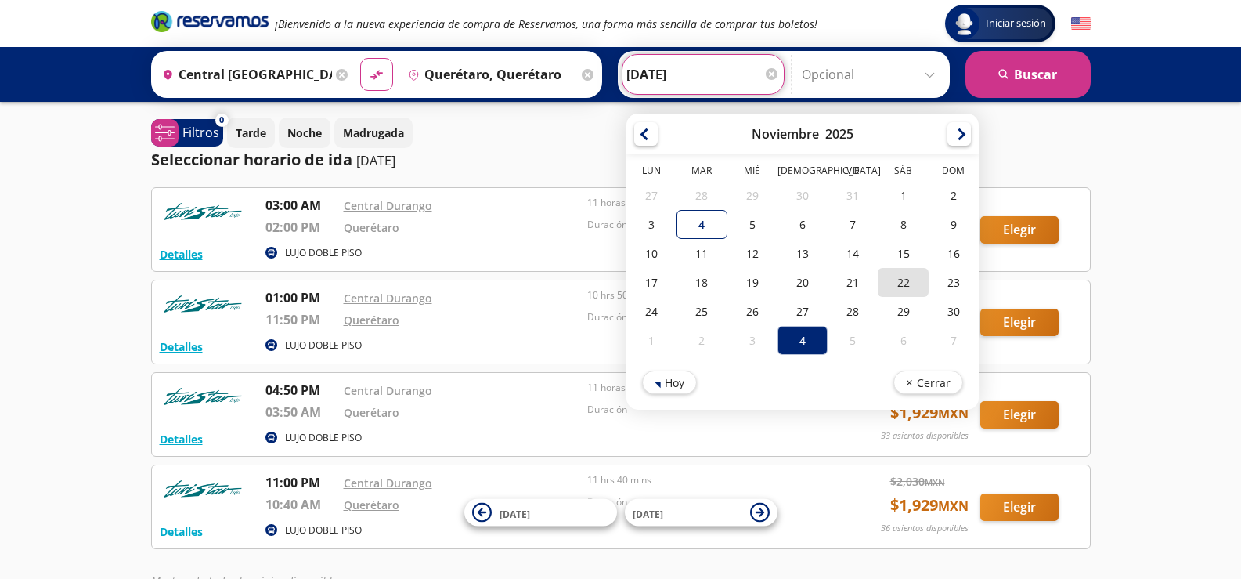
click at [890, 287] on div "22" at bounding box center [903, 282] width 50 height 29
type input "[DATE]"
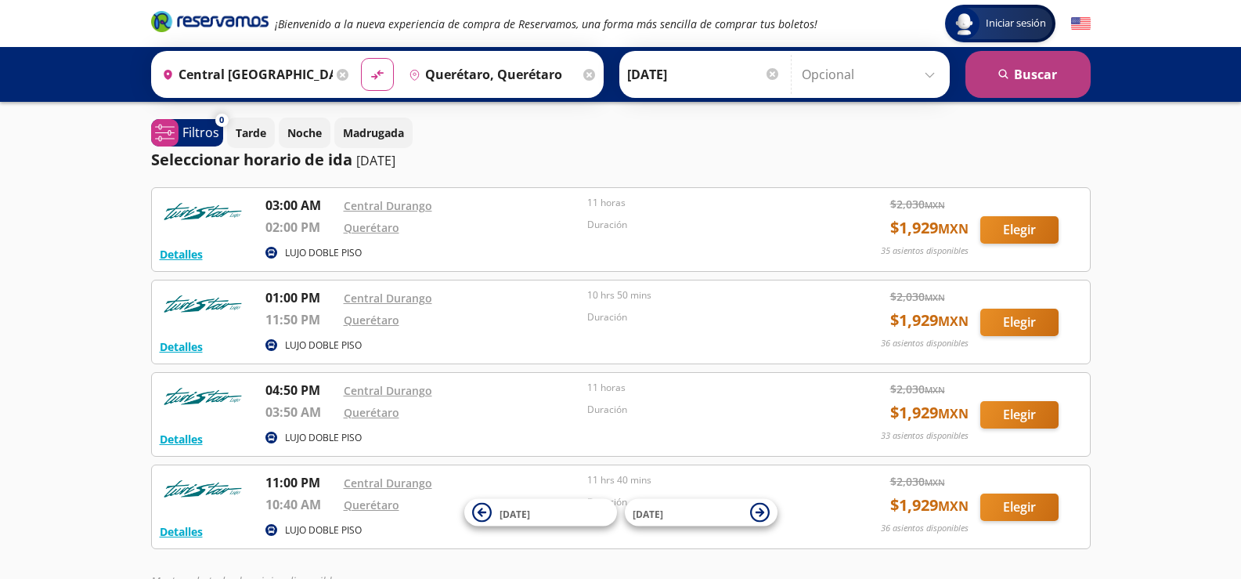
click at [998, 96] on button "search [GEOGRAPHIC_DATA]" at bounding box center [1027, 74] width 125 height 47
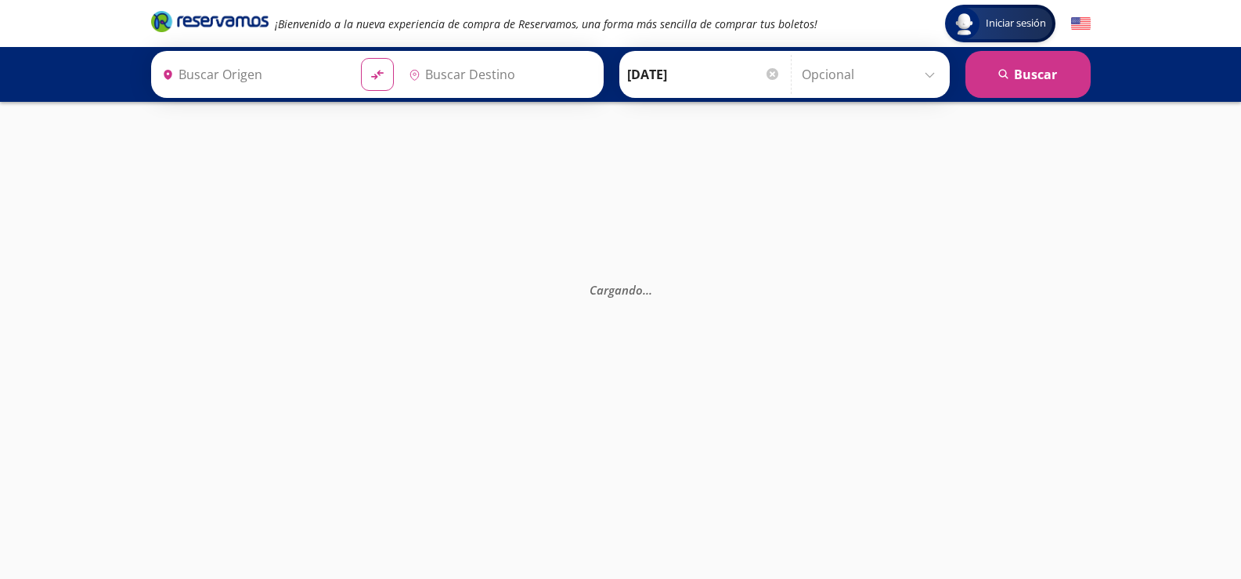
type input "Querétaro, Querétaro"
type input "Central [GEOGRAPHIC_DATA], [GEOGRAPHIC_DATA]"
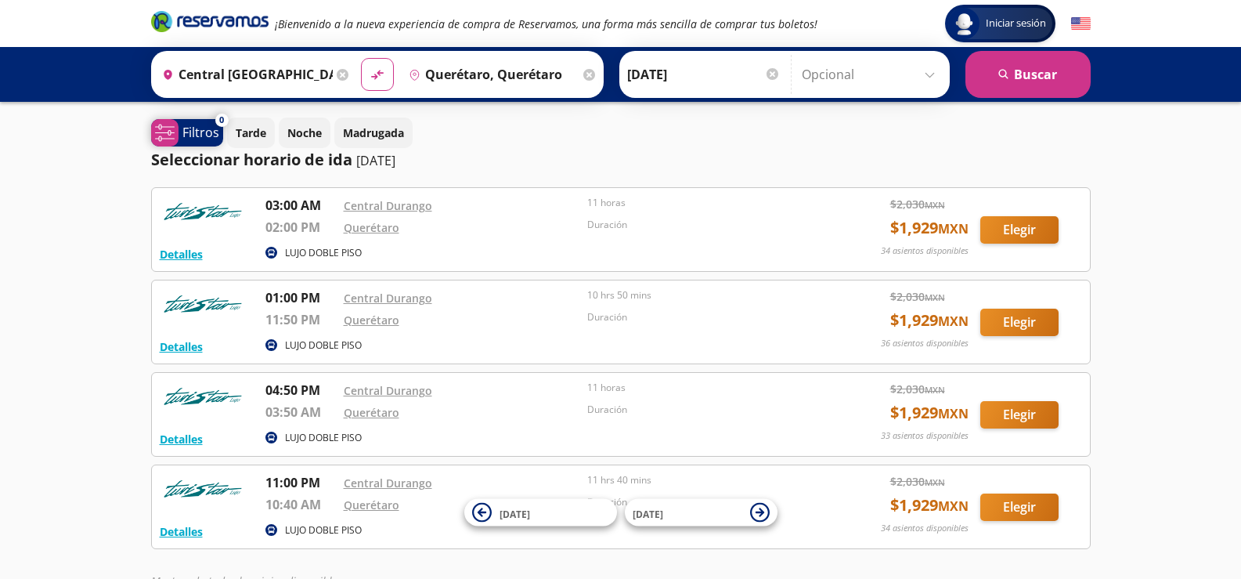
click at [203, 140] on p "Filtros" at bounding box center [200, 132] width 37 height 19
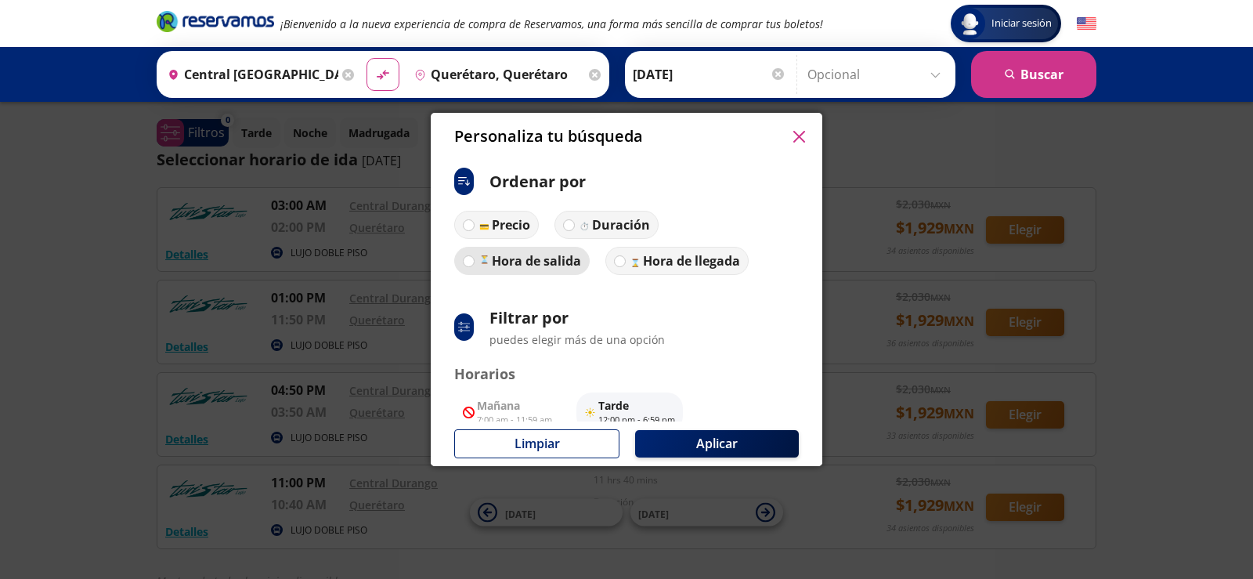
click at [541, 253] on p "Hora de salida" at bounding box center [536, 260] width 89 height 19
click at [474, 256] on input "Hora de salida" at bounding box center [469, 261] width 10 height 10
radio input "true"
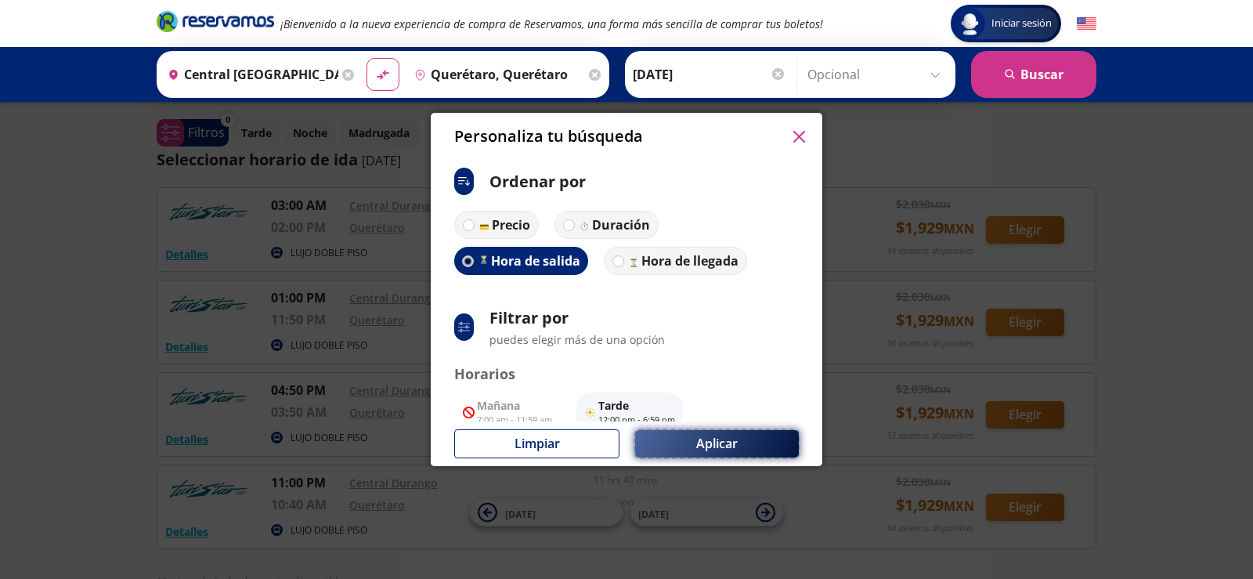
click at [701, 447] on button "Aplicar" at bounding box center [717, 443] width 164 height 27
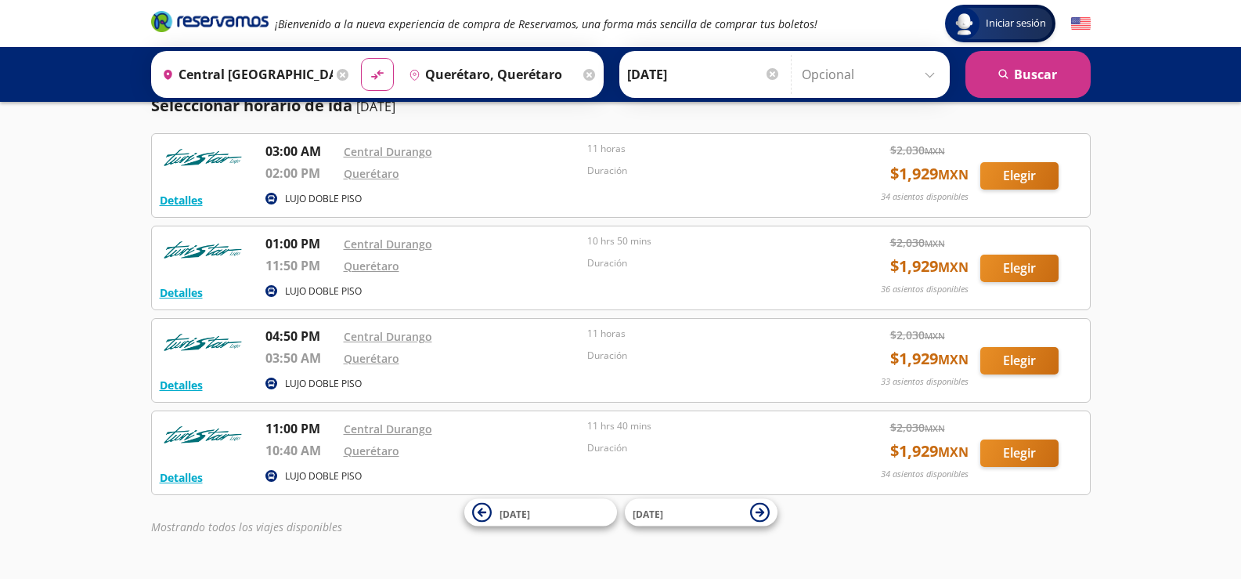
scroll to position [18, 0]
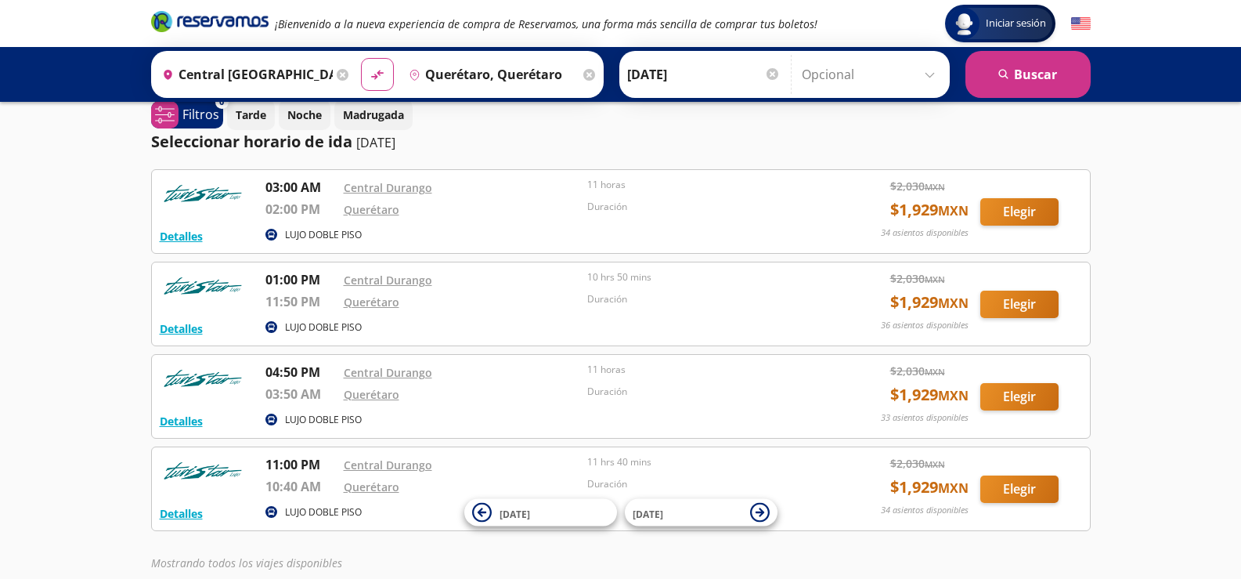
click at [337, 78] on icon at bounding box center [343, 75] width 12 height 12
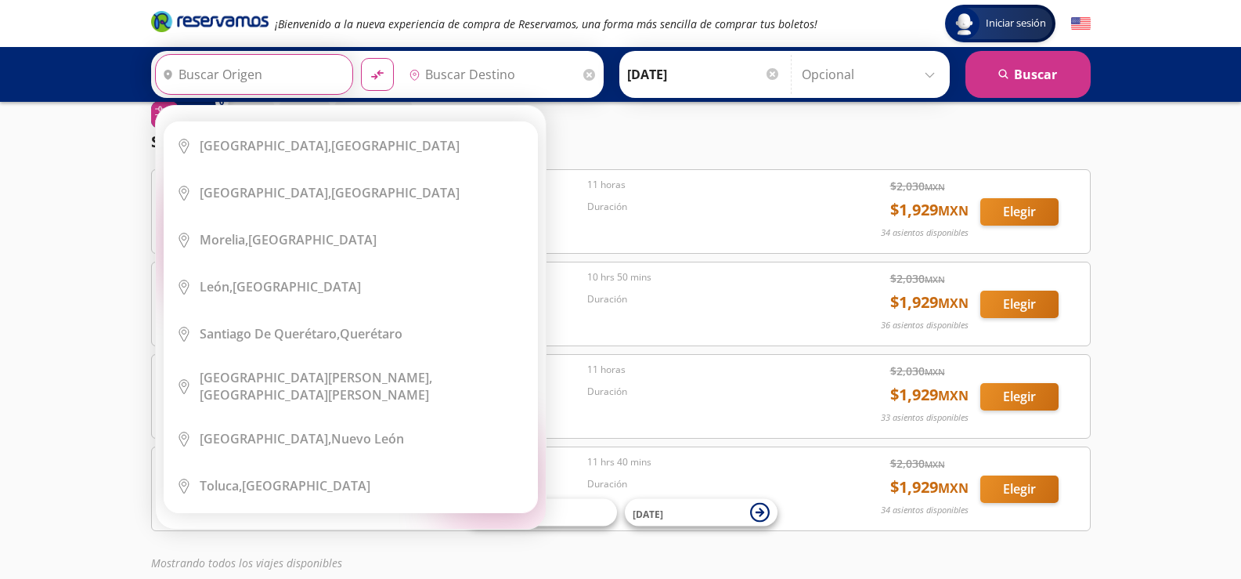
scroll to position [0, 0]
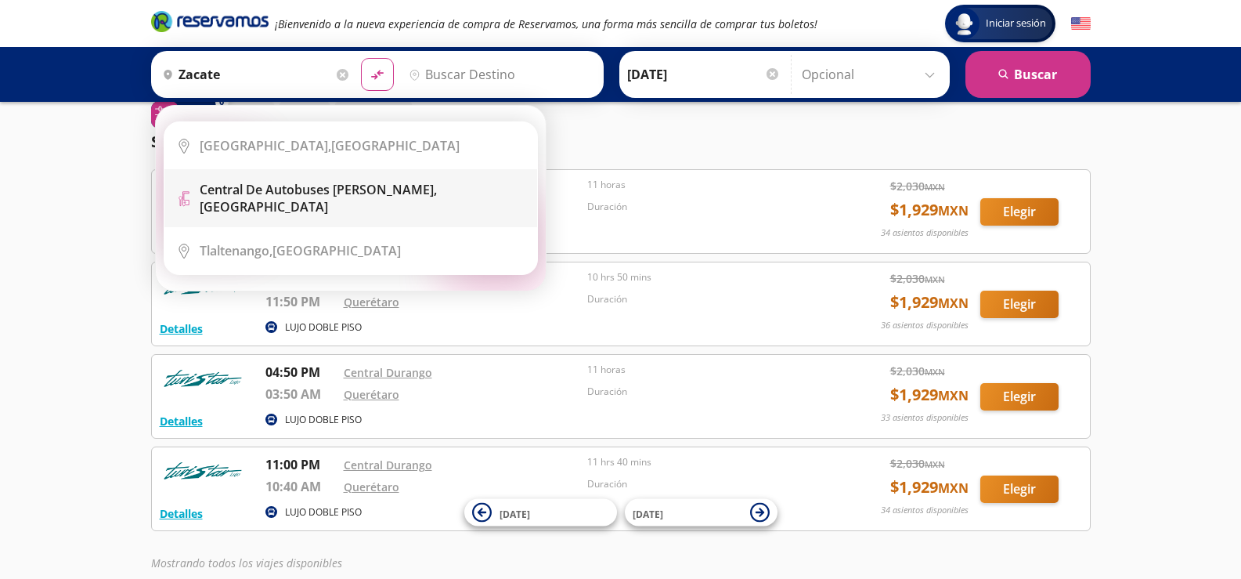
click at [316, 177] on li "Terminal Icon" at bounding box center [350, 198] width 373 height 58
type input "Central de Autobuses [PERSON_NAME], [GEOGRAPHIC_DATA]"
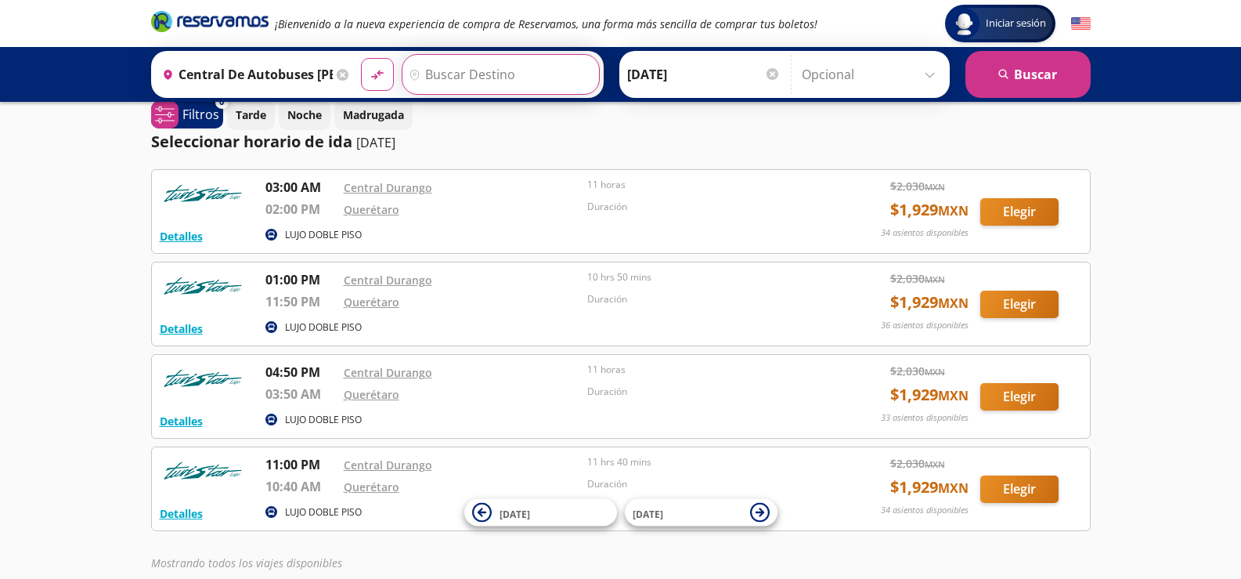
click at [450, 81] on input "Destino" at bounding box center [498, 74] width 193 height 39
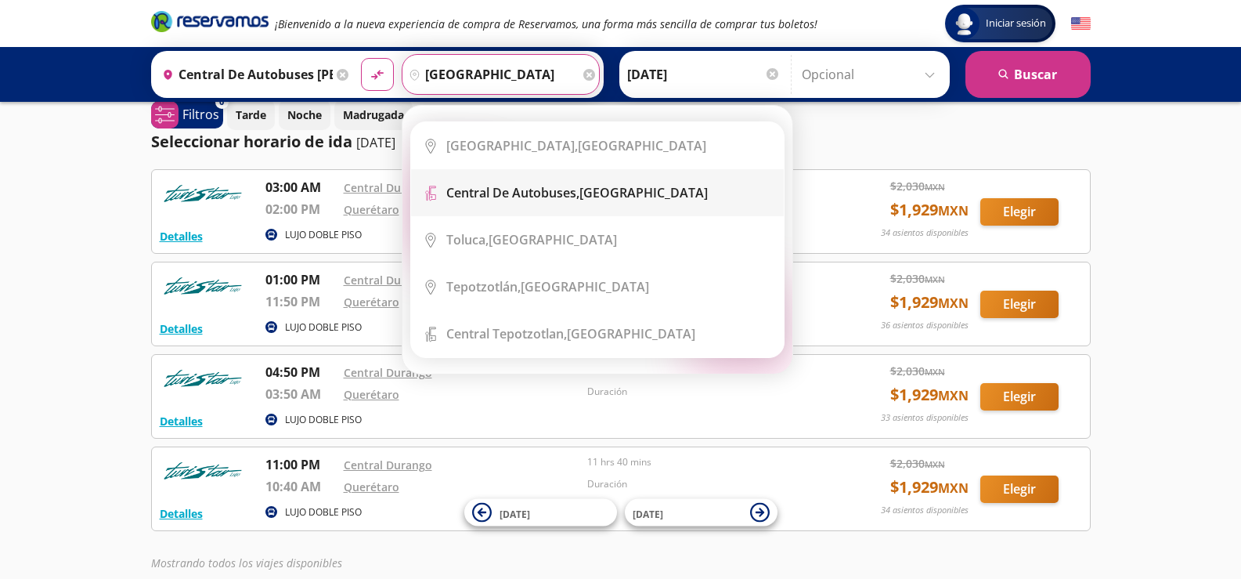
click at [475, 191] on b "Central de Autobuses," at bounding box center [512, 192] width 133 height 17
type input "Central de Autobuses, [GEOGRAPHIC_DATA]"
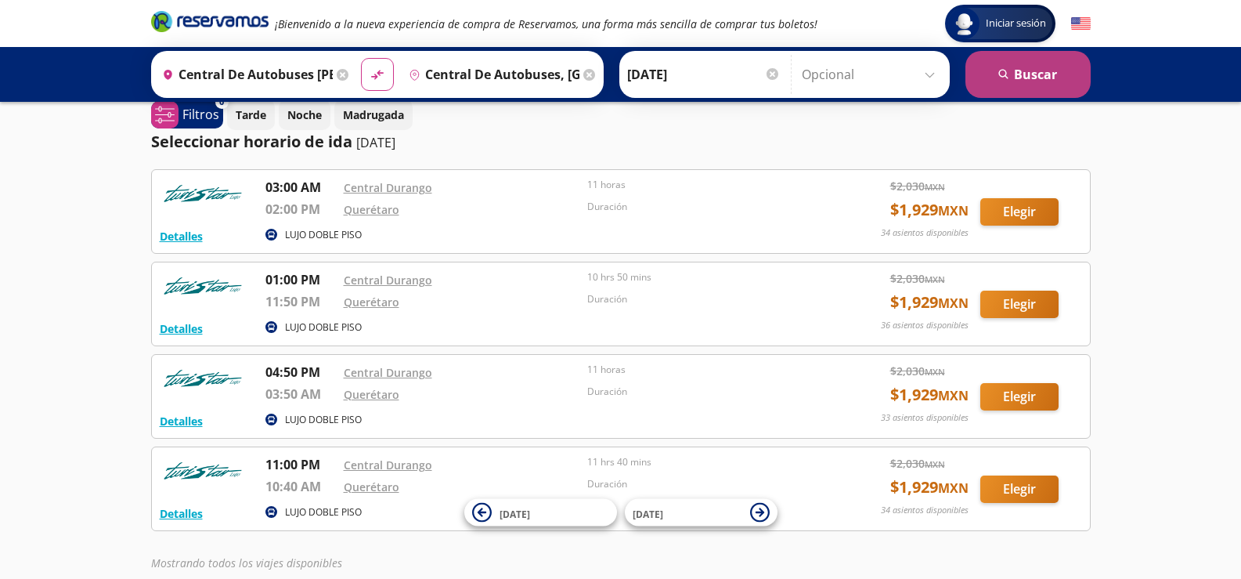
click at [1003, 85] on button "search [GEOGRAPHIC_DATA]" at bounding box center [1027, 74] width 125 height 47
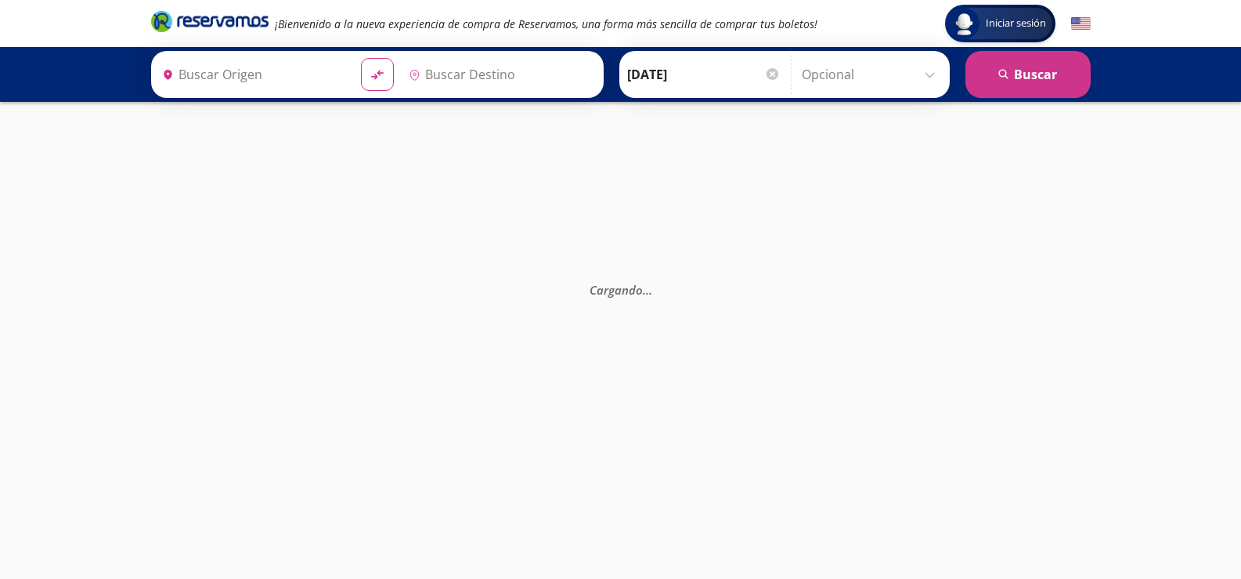
type input "Central de Autobuses [PERSON_NAME], [GEOGRAPHIC_DATA]"
type input "Central de Autobuses, [GEOGRAPHIC_DATA]"
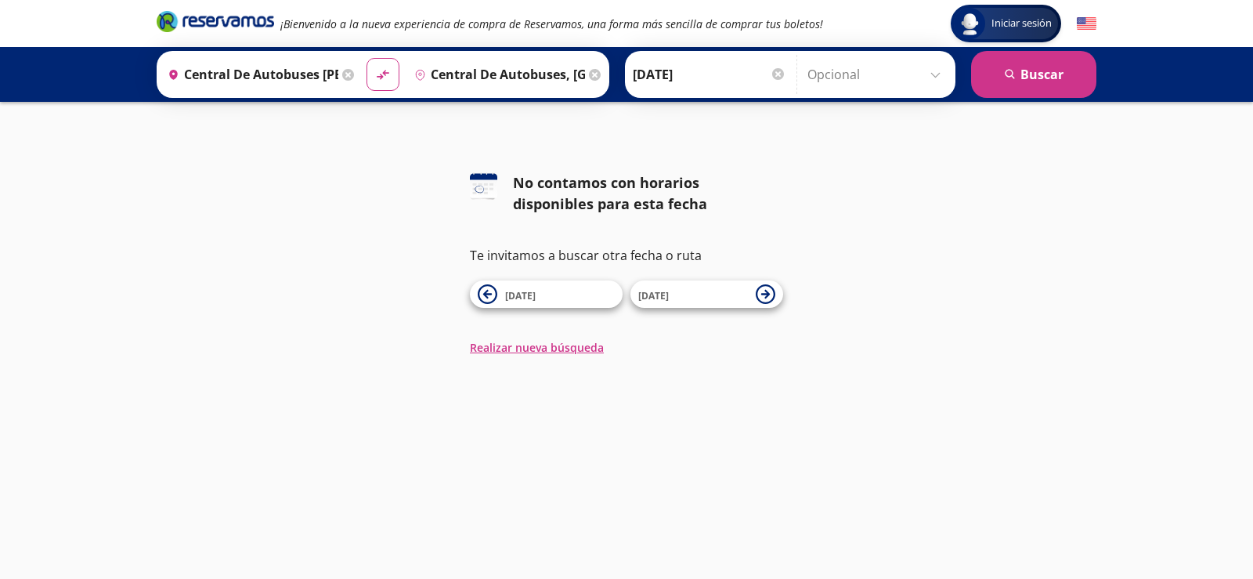
click at [552, 79] on input "Central de Autobuses, [GEOGRAPHIC_DATA]" at bounding box center [496, 74] width 177 height 39
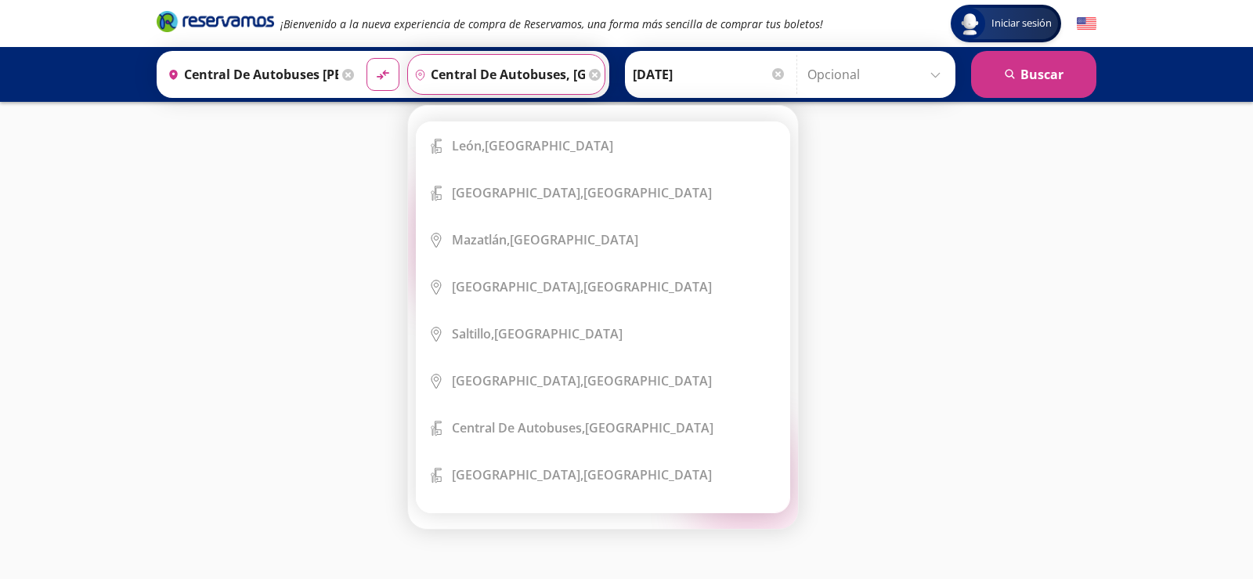
click at [589, 74] on icon at bounding box center [595, 75] width 12 height 12
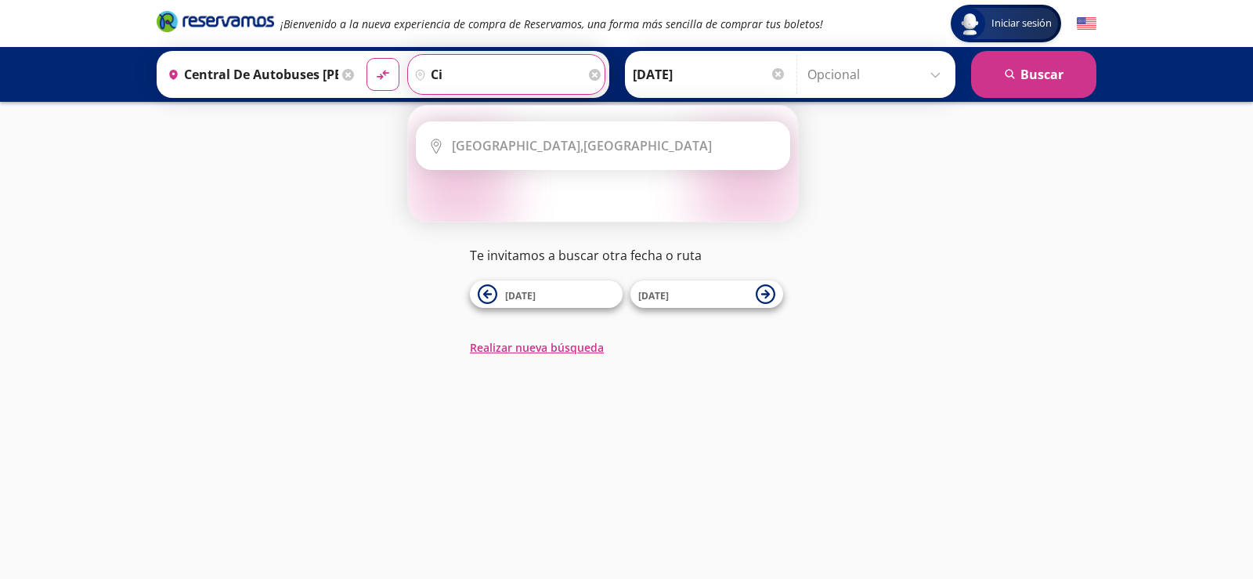
type input "c"
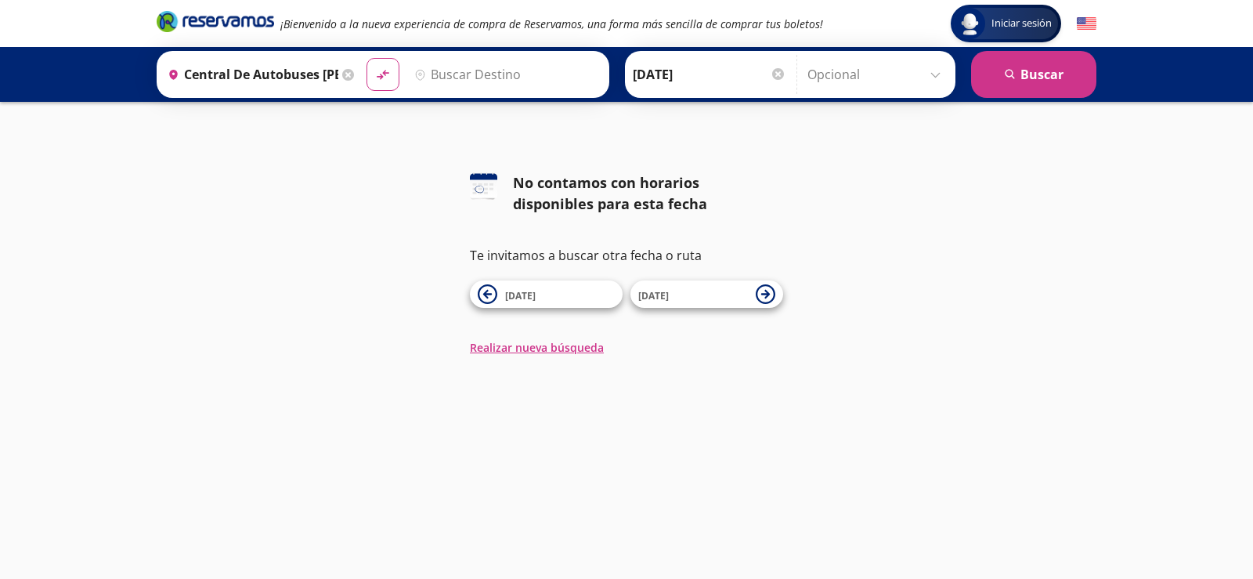
click at [342, 75] on icon at bounding box center [348, 75] width 12 height 12
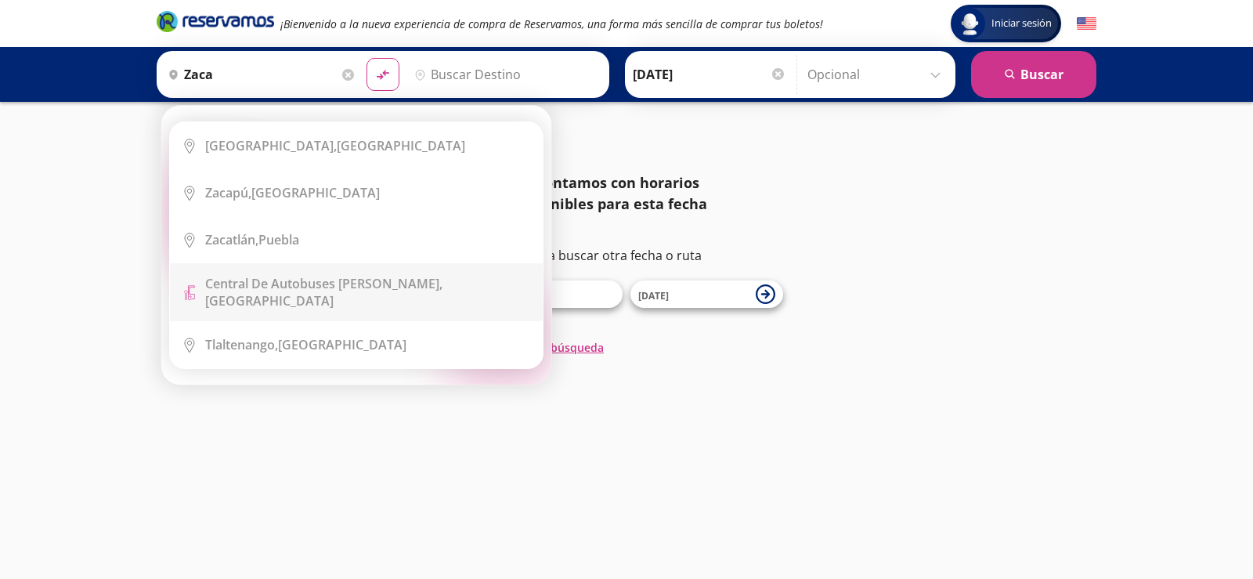
drag, startPoint x: 341, startPoint y: 276, endPoint x: 513, endPoint y: 123, distance: 229.6
click at [342, 276] on b "Central de Autobuses [PERSON_NAME]," at bounding box center [323, 283] width 237 height 17
type input "Central de Autobuses [PERSON_NAME], [GEOGRAPHIC_DATA]"
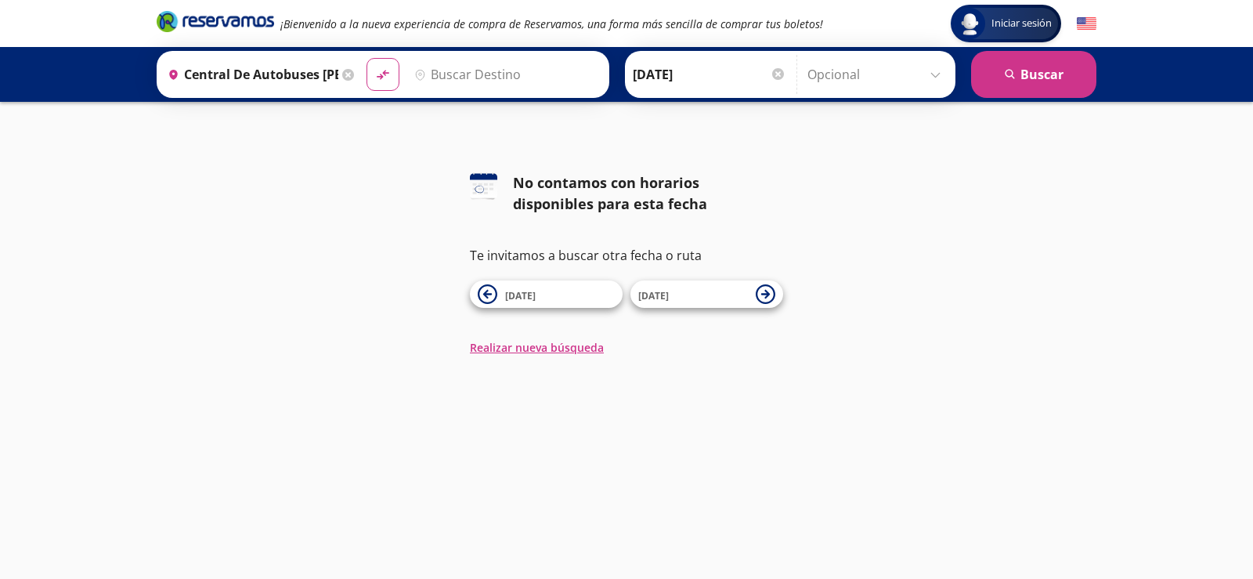
click at [522, 64] on input "Destino" at bounding box center [504, 74] width 193 height 39
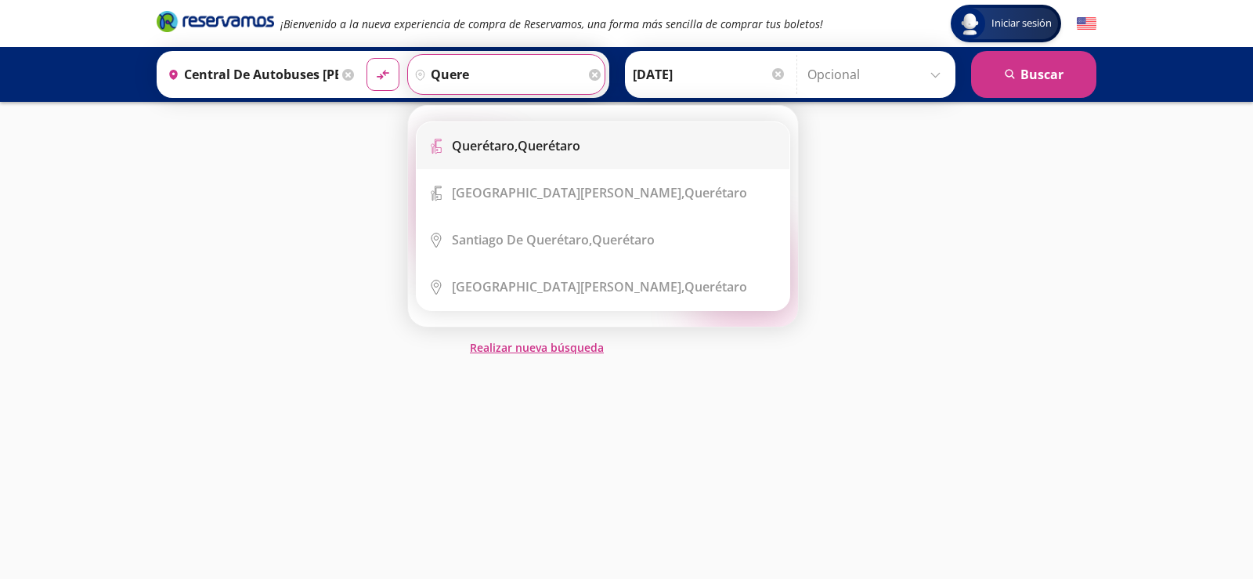
click at [523, 143] on div "Querétaro, Querétaro" at bounding box center [516, 145] width 128 height 17
type input "Querétaro, Querétaro"
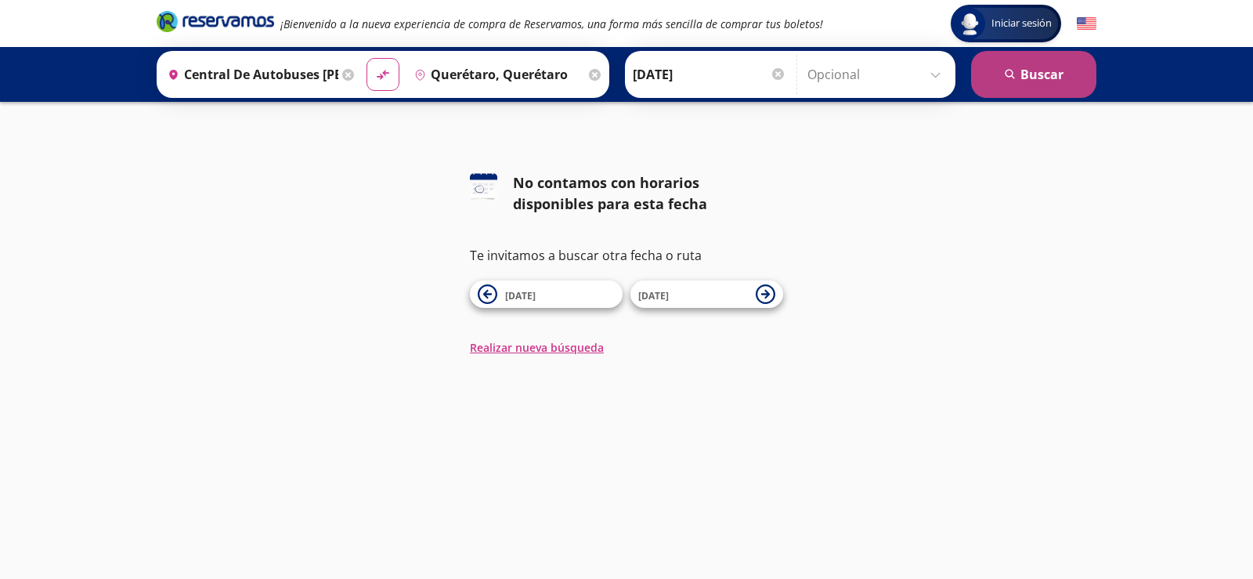
click at [1032, 87] on button "search [GEOGRAPHIC_DATA]" at bounding box center [1033, 74] width 125 height 47
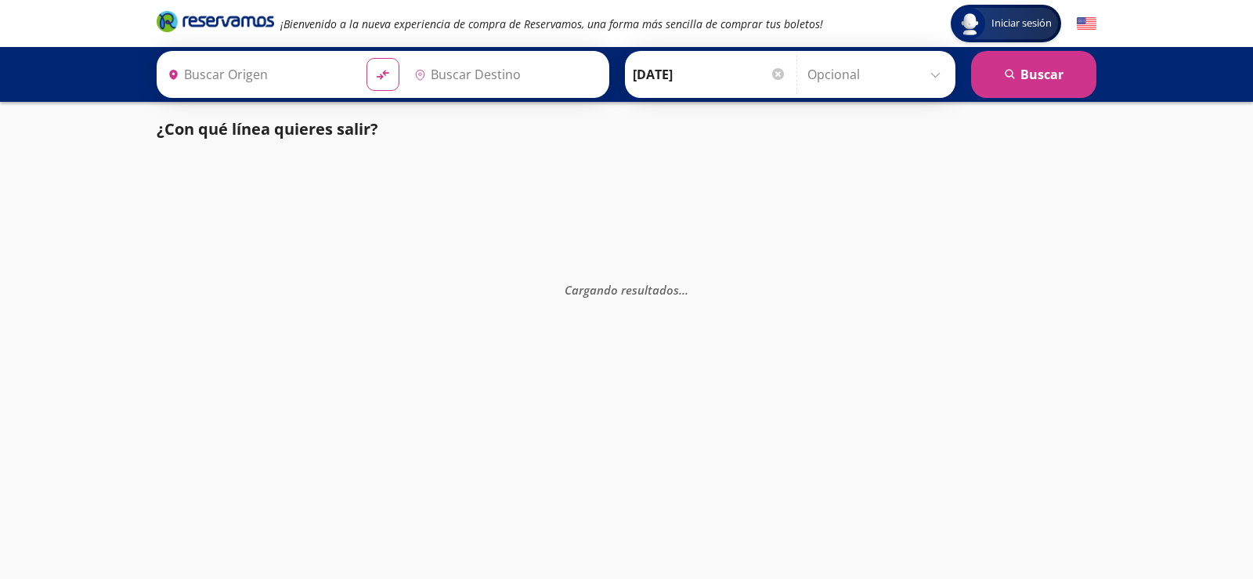
type input "Central de Autobuses [PERSON_NAME], [GEOGRAPHIC_DATA]"
type input "Querétaro, Querétaro"
